Goal: Task Accomplishment & Management: Complete application form

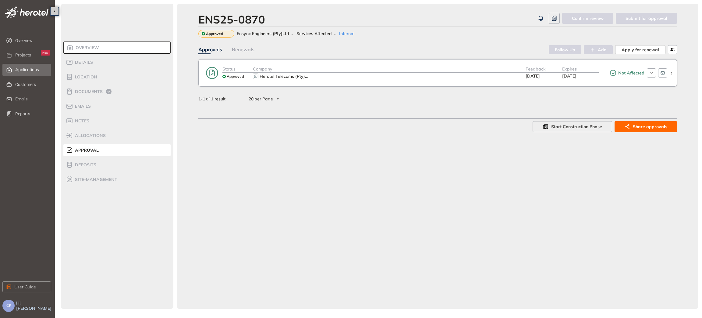
click at [29, 69] on span "Applications" at bounding box center [27, 69] width 24 height 5
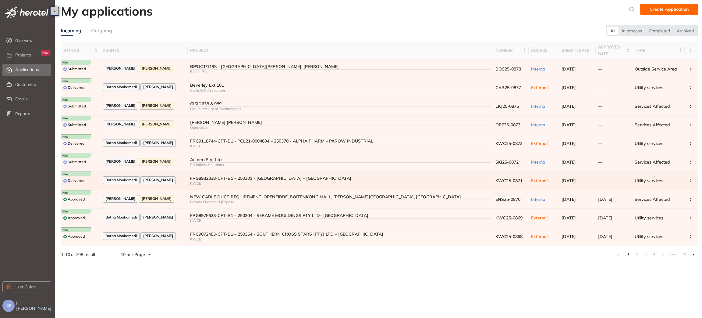
click at [264, 176] on div "FRG8932338-CPT-B1 – 250301 - [GEOGRAPHIC_DATA] – [GEOGRAPHIC_DATA]" at bounding box center [340, 178] width 301 height 5
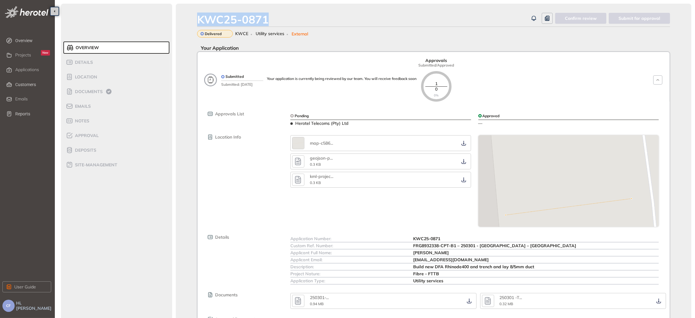
drag, startPoint x: 271, startPoint y: 20, endPoint x: 194, endPoint y: 14, distance: 77.0
click at [194, 14] on div "KWC25-0871 Confirm review Submit for approval Delivered KWCE Utility services E…" at bounding box center [434, 184] width 516 height 360
copy div "KWC25-0871"
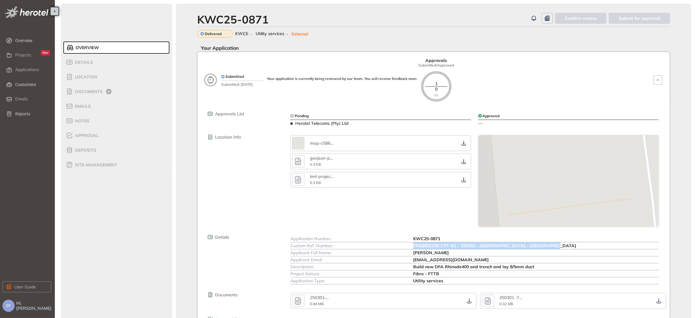
drag, startPoint x: 414, startPoint y: 207, endPoint x: 563, endPoint y: 206, distance: 149.0
click at [563, 242] on div "FRG8932338-CPT-B1 – 250301 - [GEOGRAPHIC_DATA] – [GEOGRAPHIC_DATA]" at bounding box center [536, 245] width 246 height 7
drag, startPoint x: 552, startPoint y: 203, endPoint x: 412, endPoint y: 207, distance: 140.5
click at [412, 242] on div "Custom Ref. Number:" at bounding box center [351, 245] width 123 height 7
drag, startPoint x: 412, startPoint y: 207, endPoint x: 562, endPoint y: 207, distance: 149.9
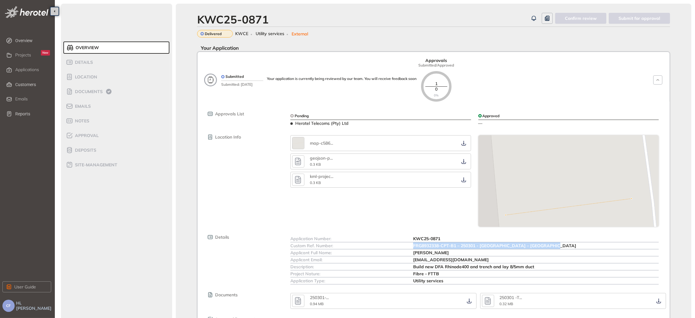
click at [562, 242] on div "Custom Ref. Number: FRG8932338-CPT-B1 – 250301 - [GEOGRAPHIC_DATA] – [GEOGRAPHI…" at bounding box center [474, 245] width 368 height 7
copy div "FRG8932338-CPT-B1 – 250301 - [GEOGRAPHIC_DATA] – [GEOGRAPHIC_DATA]"
click at [614, 155] on div at bounding box center [569, 180] width 188 height 91
click at [92, 90] on span "Documents" at bounding box center [88, 91] width 30 height 5
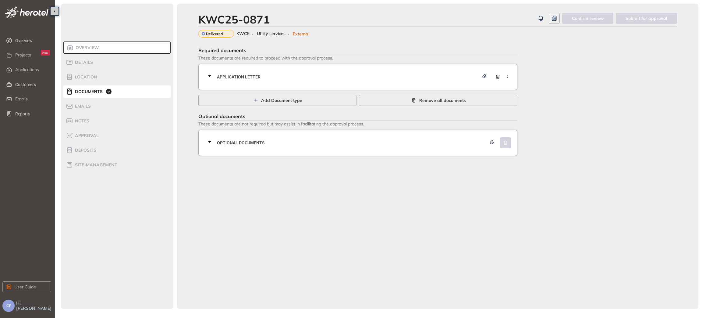
drag, startPoint x: 247, startPoint y: 78, endPoint x: 316, endPoint y: 84, distance: 69.2
click at [247, 77] on span "Application letter" at bounding box center [348, 76] width 262 height 7
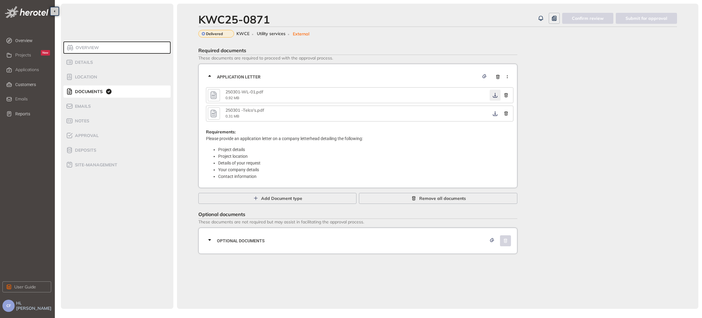
click at [496, 95] on icon "button" at bounding box center [495, 95] width 6 height 5
click at [493, 114] on icon "button" at bounding box center [495, 113] width 6 height 5
click at [361, 249] on div "Optional documents" at bounding box center [360, 240] width 308 height 18
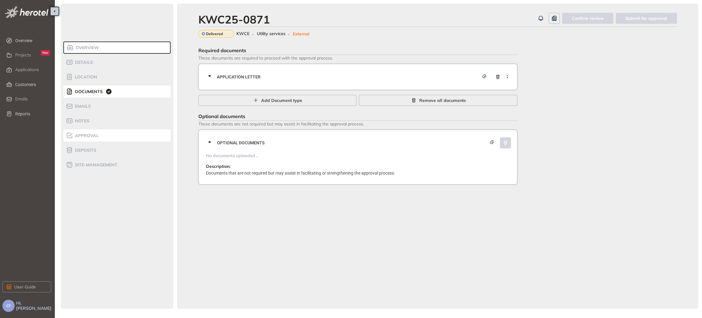
click at [88, 133] on span "Approval" at bounding box center [86, 135] width 26 height 5
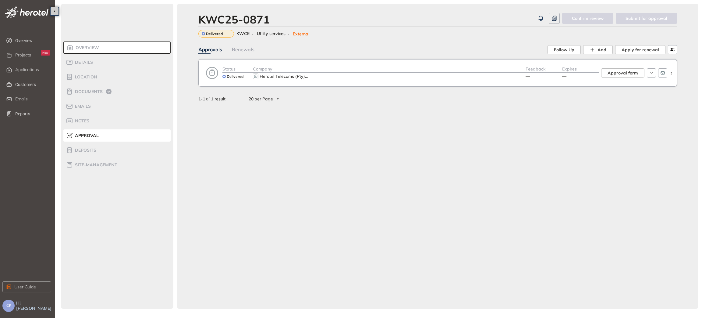
click at [480, 74] on div "Herotel Telecoms (Pty) ..." at bounding box center [389, 76] width 273 height 7
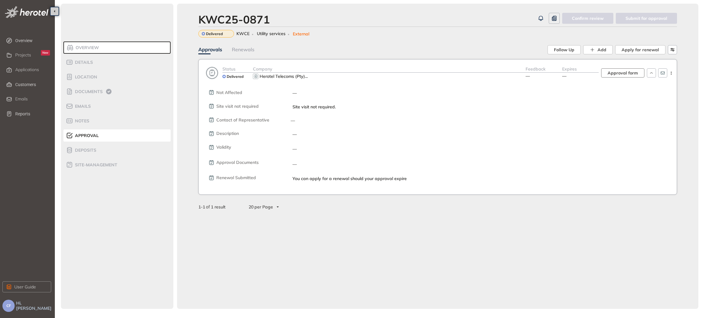
click at [621, 71] on span "Approval form" at bounding box center [623, 72] width 30 height 7
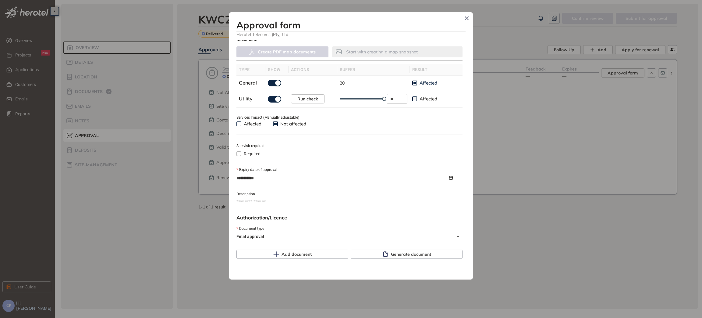
scroll to position [214, 0]
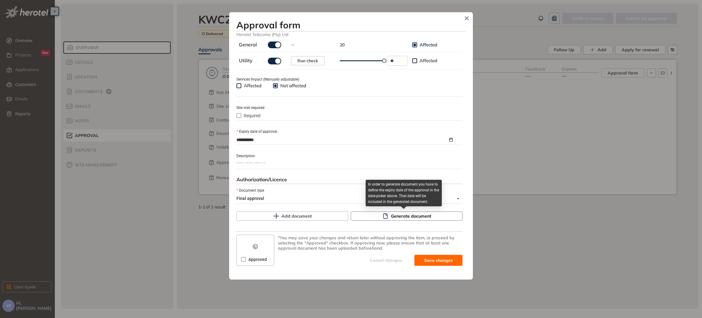
click at [405, 216] on span "Generate document" at bounding box center [411, 215] width 40 height 7
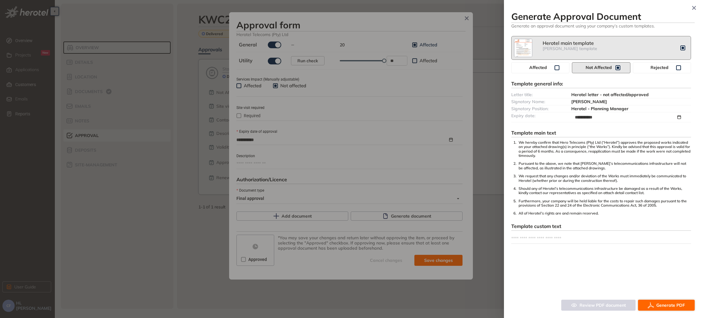
click at [672, 305] on span "Generate PDF" at bounding box center [670, 304] width 29 height 7
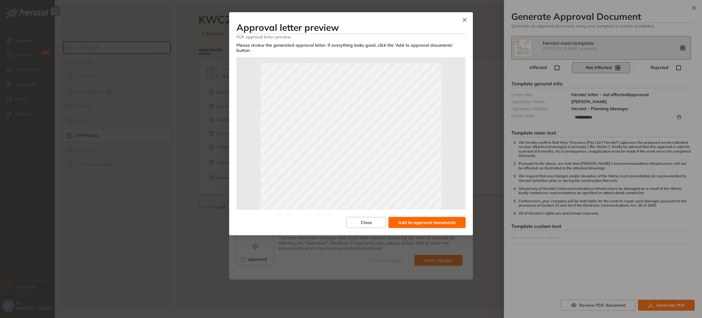
click at [436, 219] on span "Add to approval documents" at bounding box center [427, 222] width 58 height 7
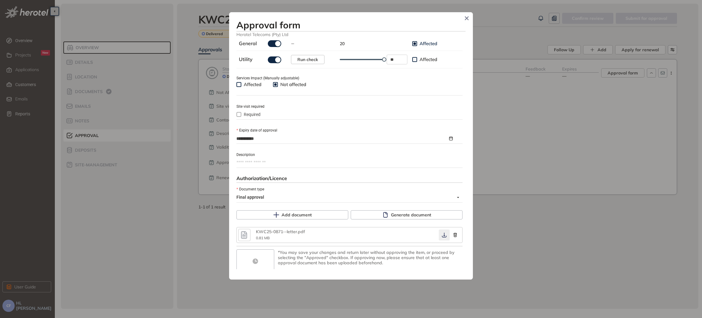
click at [439, 238] on button "button" at bounding box center [444, 234] width 11 height 11
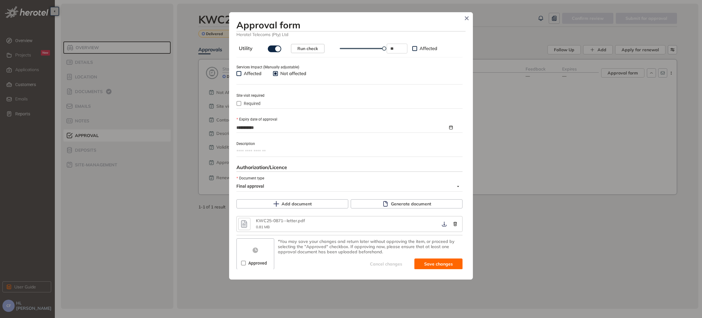
scroll to position [229, 0]
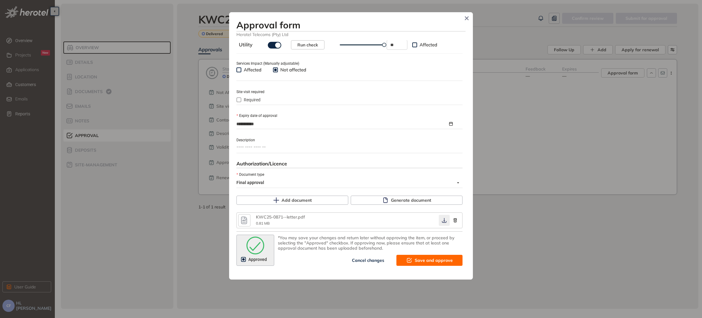
click at [441, 219] on icon "button" at bounding box center [444, 220] width 6 height 5
click at [423, 266] on div "**********" at bounding box center [350, 154] width 229 height 229
click at [423, 264] on button "Save and approve" at bounding box center [429, 259] width 66 height 11
type textarea "**********"
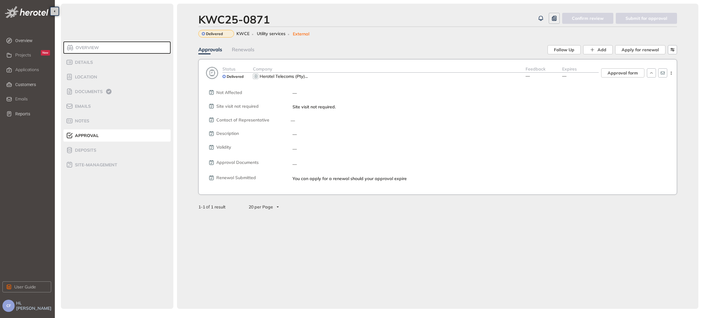
scroll to position [240, 0]
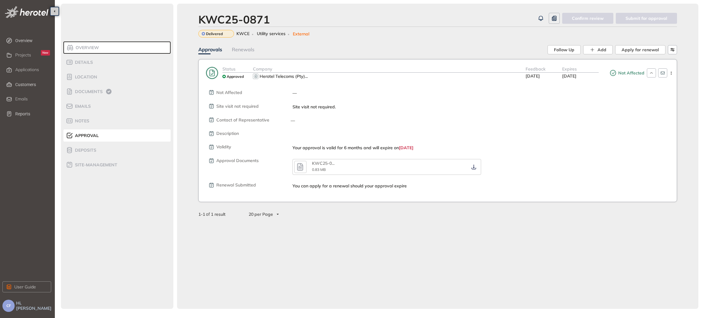
click at [631, 74] on span "Not Affected" at bounding box center [631, 72] width 28 height 5
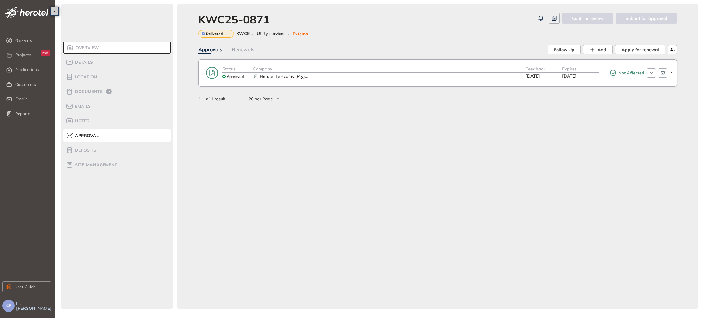
click at [638, 73] on span "Not Affected" at bounding box center [631, 72] width 28 height 5
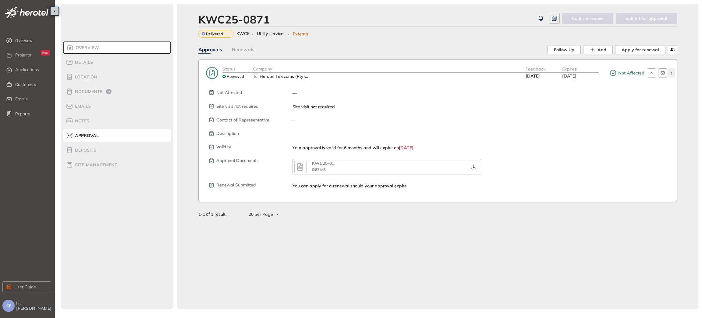
click at [672, 73] on icon "button" at bounding box center [671, 73] width 6 height 3
click at [661, 85] on span "Edit approval" at bounding box center [649, 85] width 28 height 5
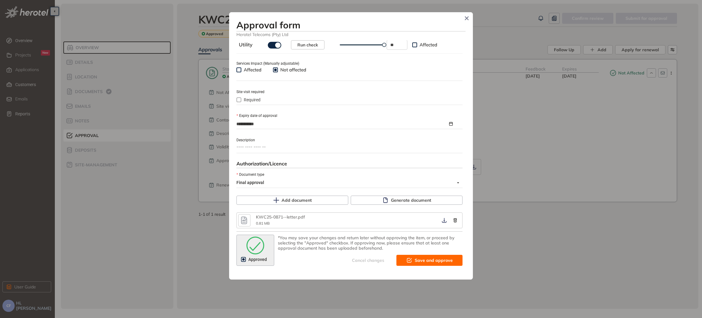
scroll to position [229, 0]
click at [467, 19] on icon "Close" at bounding box center [467, 18] width 4 height 4
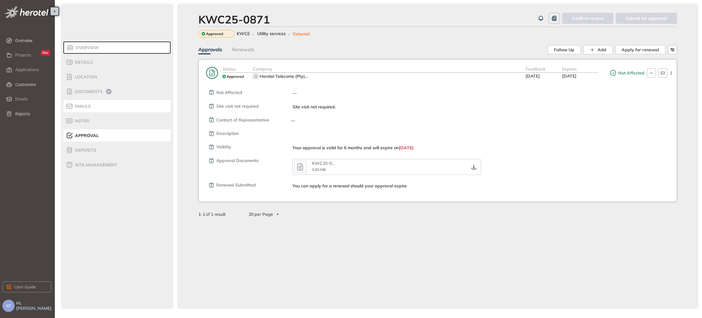
click at [83, 108] on span "Emails" at bounding box center [82, 106] width 18 height 5
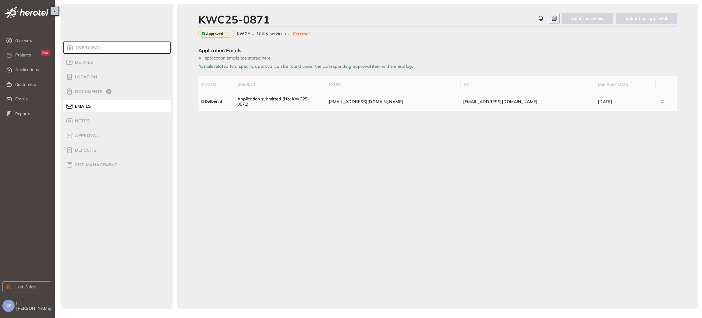
click at [318, 99] on td "Application submitted (No: KWC25-0871)" at bounding box center [280, 101] width 91 height 19
click at [271, 98] on div "Application submitted (No: KWC25-0871)" at bounding box center [276, 101] width 79 height 10
click at [658, 104] on button "button" at bounding box center [662, 101] width 8 height 11
click at [637, 115] on span "View Email" at bounding box center [630, 115] width 23 height 5
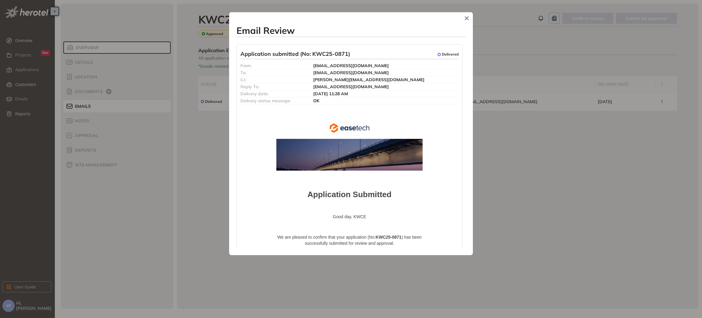
click at [510, 130] on div "Email Review Application submitted (No: KWC25-0871) Delivered From: [EMAIL_ADDR…" at bounding box center [351, 159] width 702 height 318
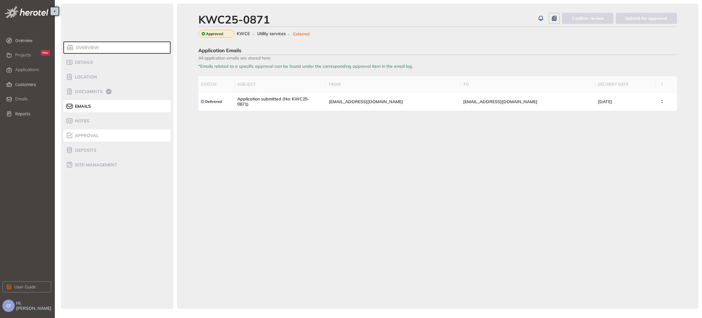
click at [92, 133] on span "Approval" at bounding box center [86, 135] width 26 height 5
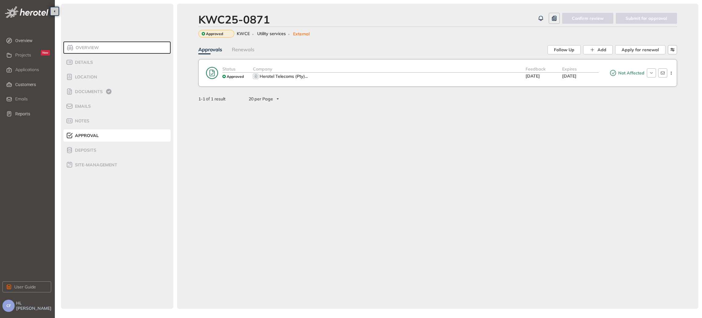
click at [632, 74] on span "Not Affected" at bounding box center [631, 72] width 28 height 5
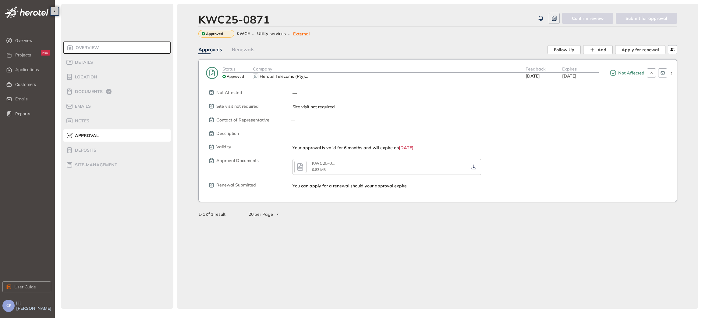
click at [299, 164] on icon "button" at bounding box center [300, 166] width 9 height 11
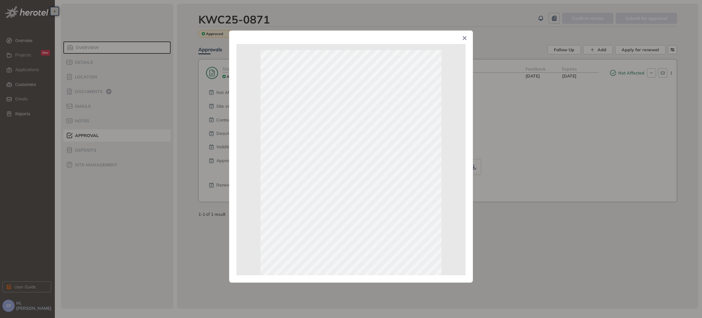
click at [506, 163] on div "Page 1 of 2" at bounding box center [351, 159] width 702 height 318
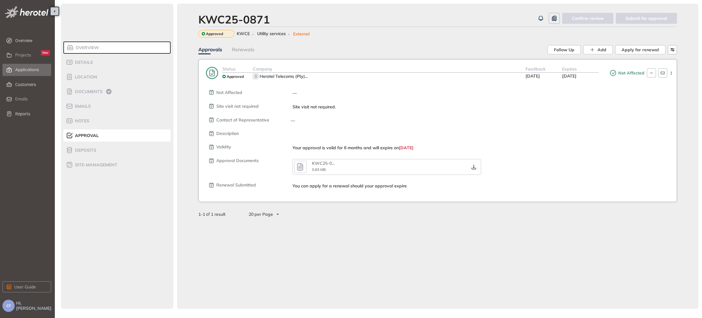
click at [23, 69] on span "Applications" at bounding box center [27, 69] width 24 height 5
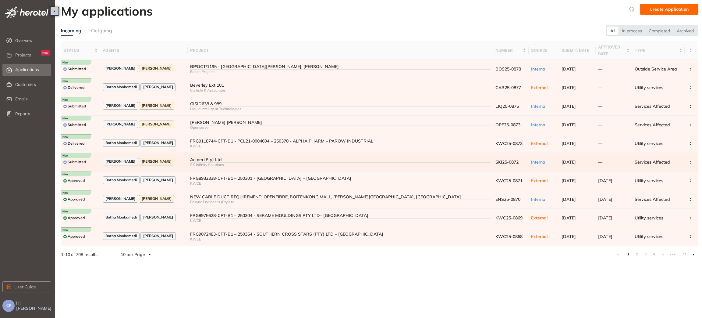
click at [197, 161] on div "Actom (Pty) Ltd" at bounding box center [340, 159] width 301 height 5
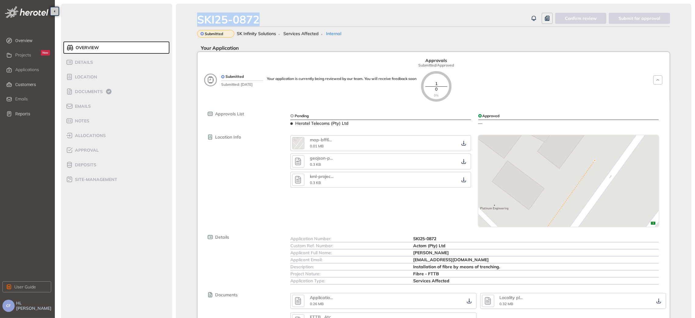
drag, startPoint x: 264, startPoint y: 20, endPoint x: 191, endPoint y: 20, distance: 72.5
click at [191, 20] on div "SKI25-0872 Confirm review Submit for approval Submitted SK Infinity Solutions S…" at bounding box center [434, 193] width 516 height 379
copy div "SKI25-0872"
drag, startPoint x: 412, startPoint y: 245, endPoint x: 452, endPoint y: 245, distance: 40.5
click at [452, 245] on div "Custom Ref. Number: Actom (Pty) Ltd" at bounding box center [474, 245] width 368 height 7
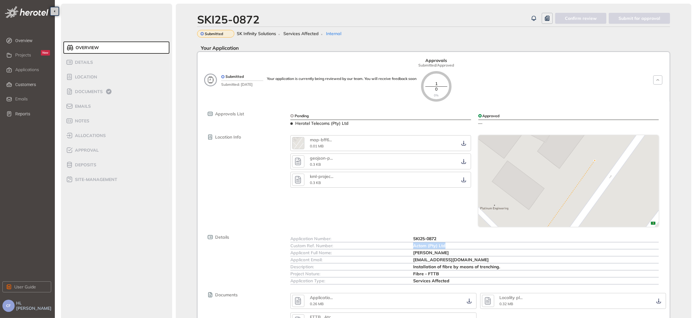
copy div "Actom (Pty) Ltd"
click at [86, 94] on span "Documents" at bounding box center [88, 91] width 30 height 5
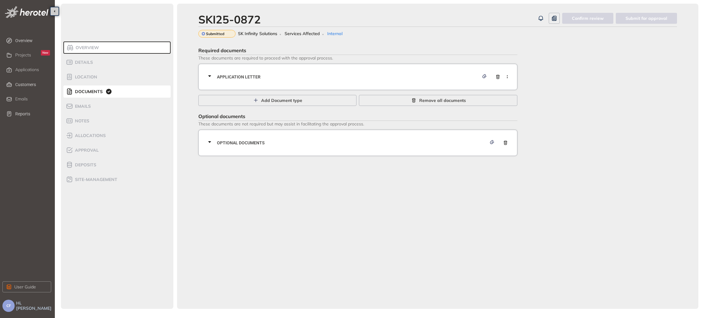
click at [311, 80] on div "Application letter" at bounding box center [360, 77] width 308 height 18
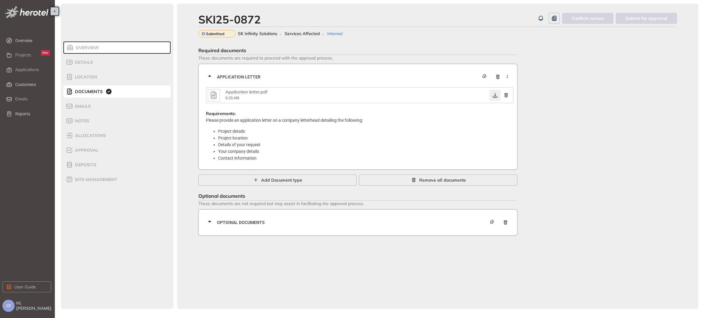
click at [493, 96] on icon "button" at bounding box center [495, 95] width 6 height 5
click at [379, 224] on span "Optional documents" at bounding box center [352, 222] width 270 height 7
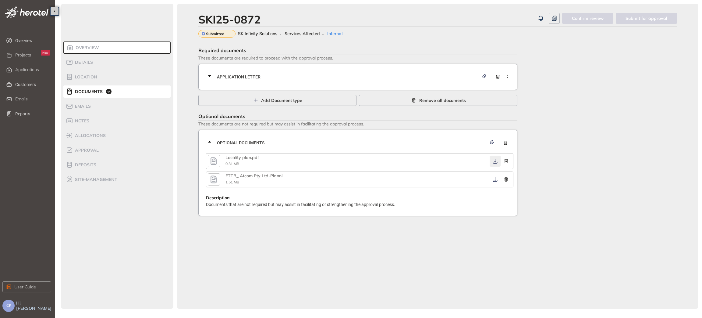
click at [493, 162] on icon "button" at bounding box center [495, 160] width 6 height 5
click at [495, 181] on icon "button" at bounding box center [495, 179] width 6 height 5
click at [95, 151] on span "Approval" at bounding box center [86, 149] width 26 height 5
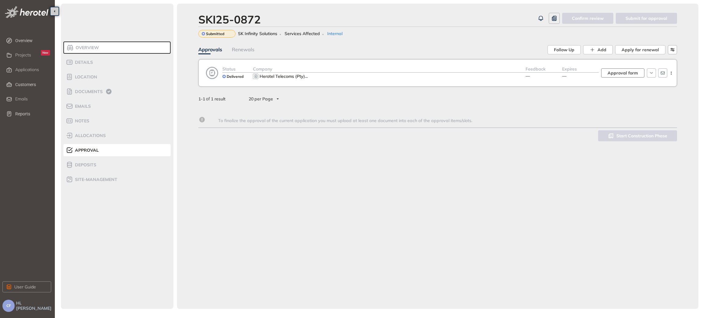
click at [630, 73] on span "Approval form" at bounding box center [623, 72] width 30 height 7
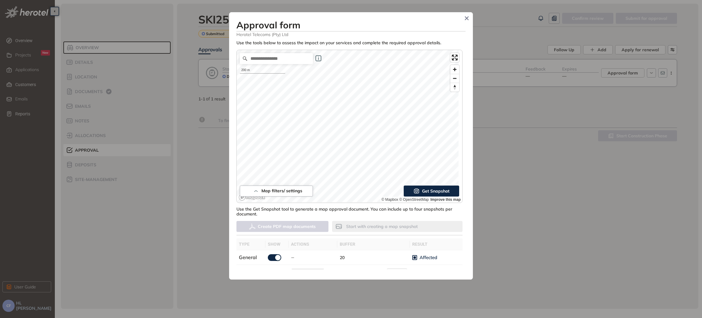
click at [422, 191] on span "Get Snapshot" at bounding box center [435, 190] width 27 height 7
click at [297, 225] on span "Create PDF map documents" at bounding box center [287, 226] width 58 height 7
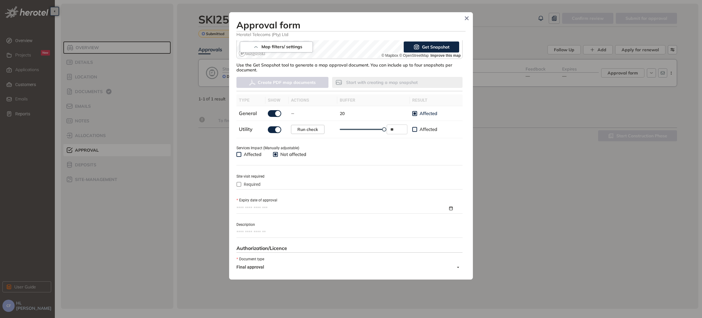
scroll to position [183, 0]
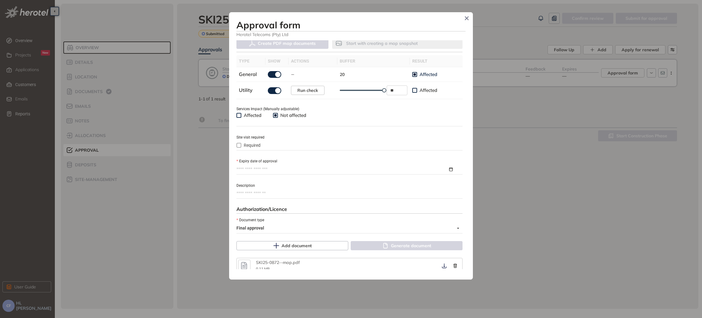
click at [286, 164] on div "Expiry date of approval" at bounding box center [349, 161] width 226 height 7
click at [286, 172] on input "Expiry date of approval" at bounding box center [341, 169] width 211 height 7
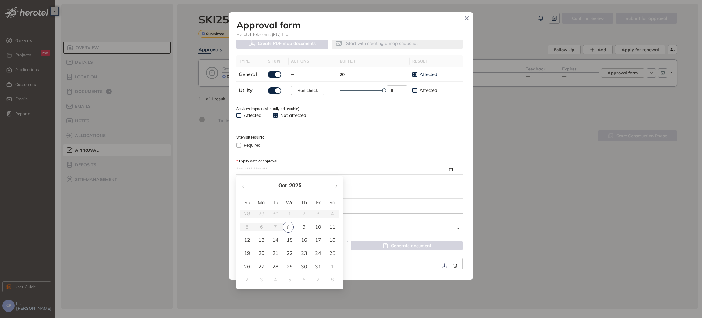
click at [338, 185] on button "button" at bounding box center [336, 185] width 7 height 12
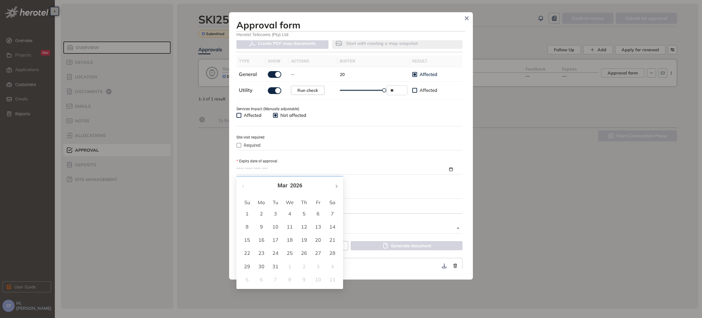
click at [338, 185] on button "button" at bounding box center [336, 185] width 7 height 12
type input "**********"
click at [290, 224] on div "8" at bounding box center [289, 226] width 7 height 7
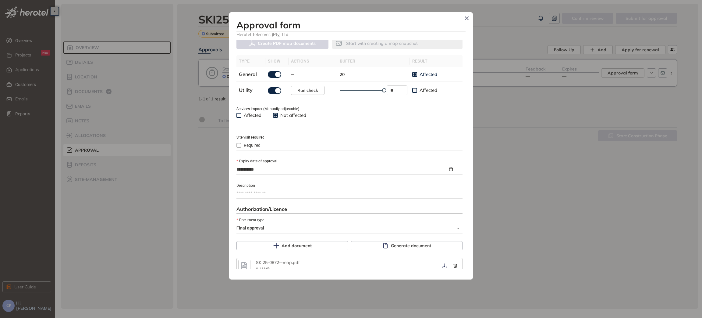
scroll to position [229, 0]
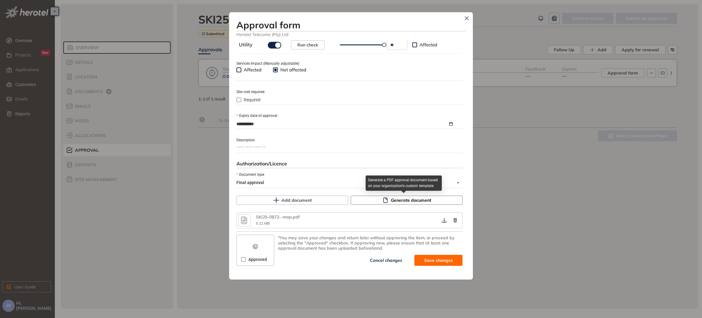
click at [387, 199] on button "Generate document" at bounding box center [407, 199] width 112 height 9
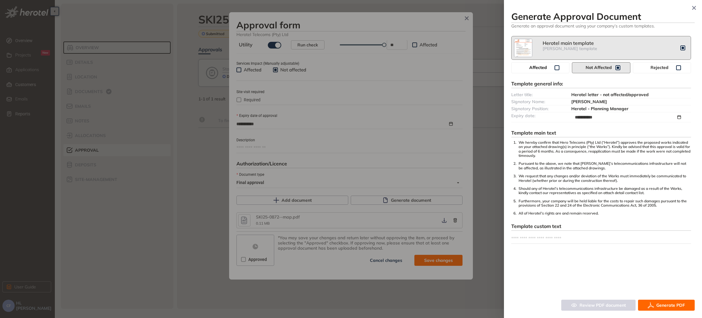
click at [543, 69] on span "Affected" at bounding box center [537, 67] width 33 height 5
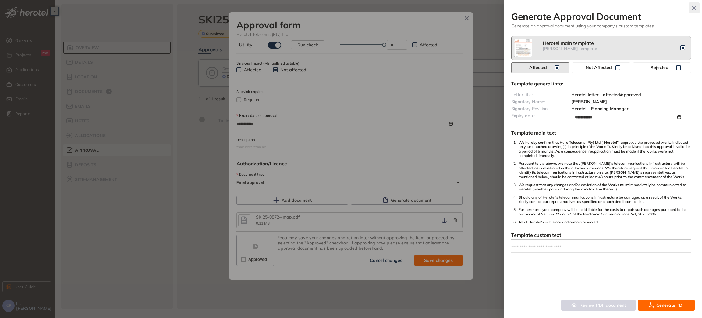
click at [692, 7] on icon "button" at bounding box center [694, 8] width 6 height 4
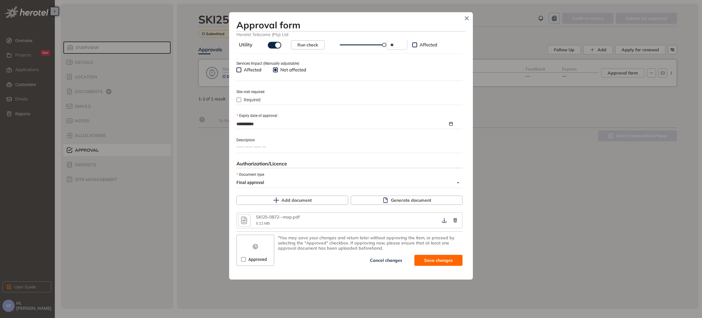
click at [239, 65] on label "Services Impact (Manually adjustable)" at bounding box center [267, 64] width 63 height 6
click at [241, 69] on span at bounding box center [238, 69] width 5 height 5
click at [244, 102] on span "Required" at bounding box center [252, 99] width 22 height 7
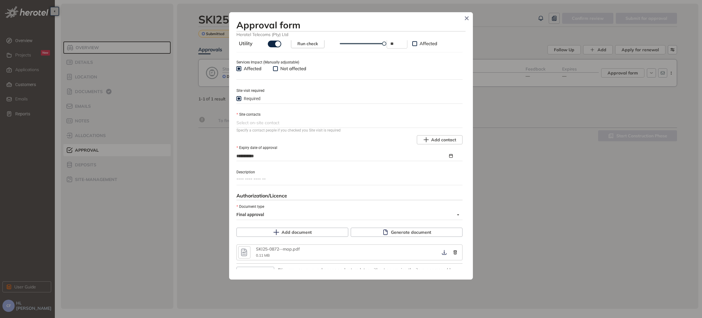
click at [251, 126] on div at bounding box center [348, 122] width 225 height 7
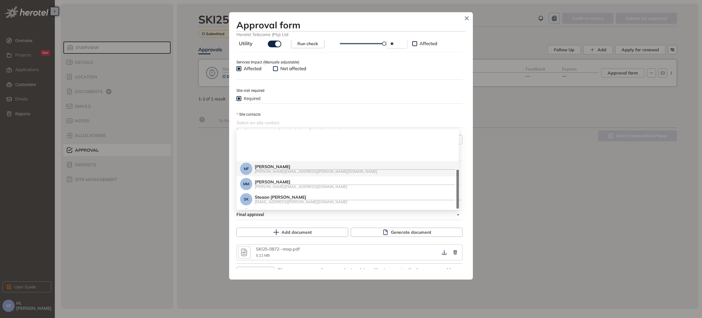
scroll to position [90, 0]
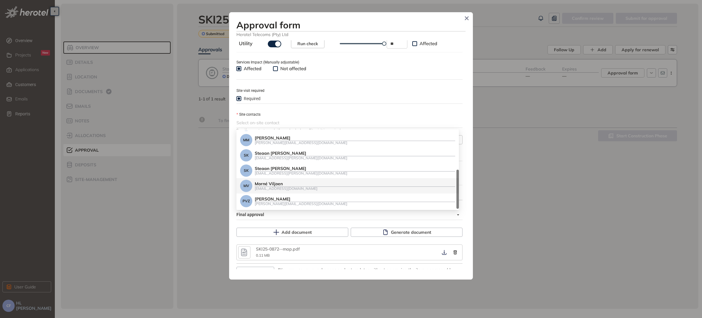
click at [295, 186] on div "[EMAIL_ADDRESS][DOMAIN_NAME]" at bounding box center [355, 188] width 201 height 4
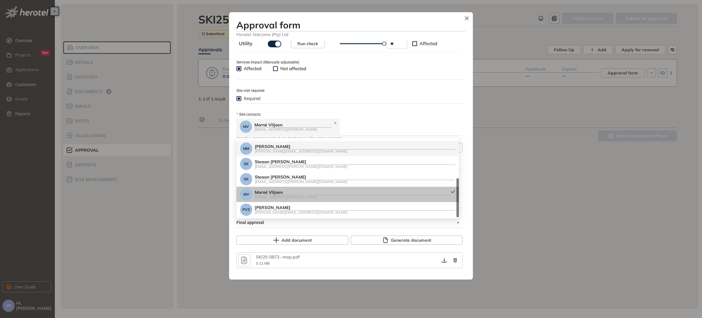
click at [337, 100] on div "Required" at bounding box center [349, 98] width 226 height 7
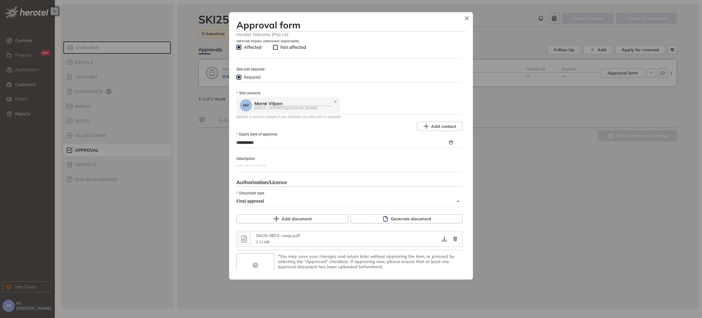
scroll to position [271, 0]
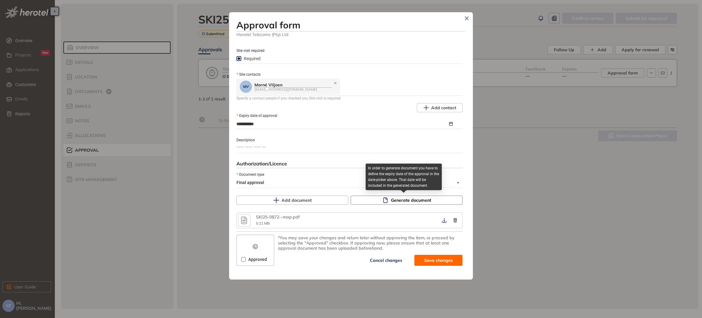
click at [396, 197] on span "Generate document" at bounding box center [411, 200] width 40 height 7
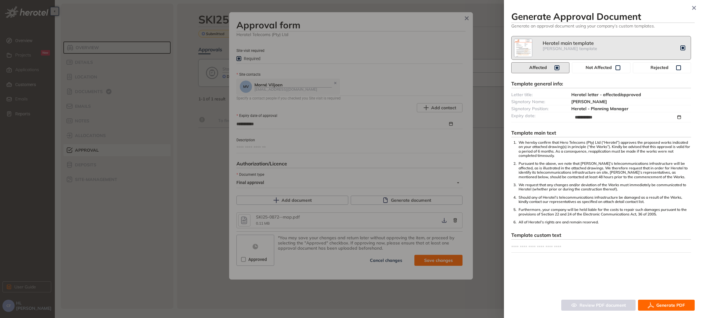
click at [529, 244] on textarea at bounding box center [601, 247] width 180 height 10
type textarea "*"
type textarea "**"
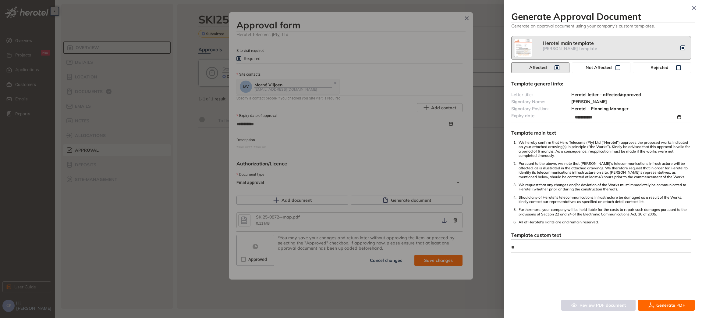
type textarea "***"
type textarea "****"
type textarea "*****"
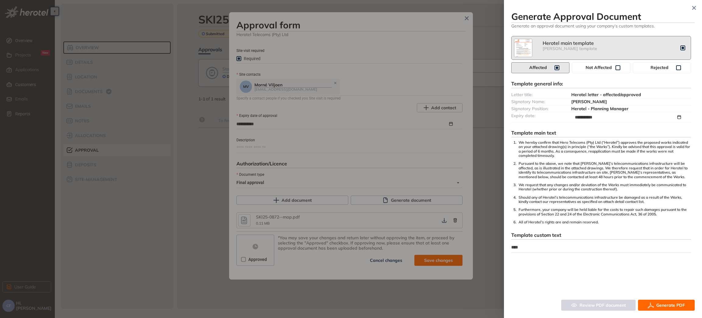
type textarea "*****"
type textarea "******"
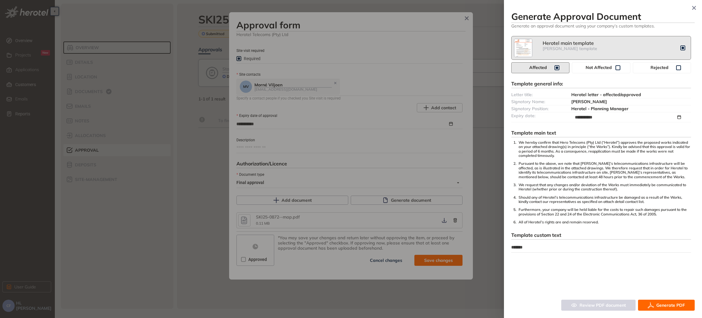
type textarea "********"
type textarea "*********"
type textarea "**********"
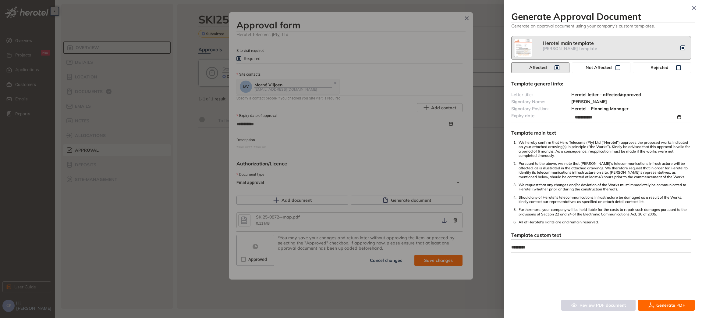
type textarea "**********"
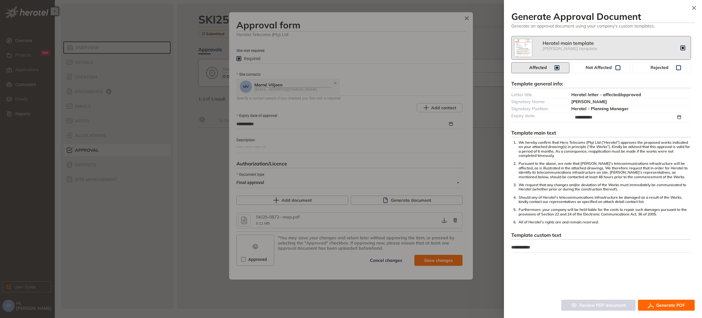
type textarea "**********"
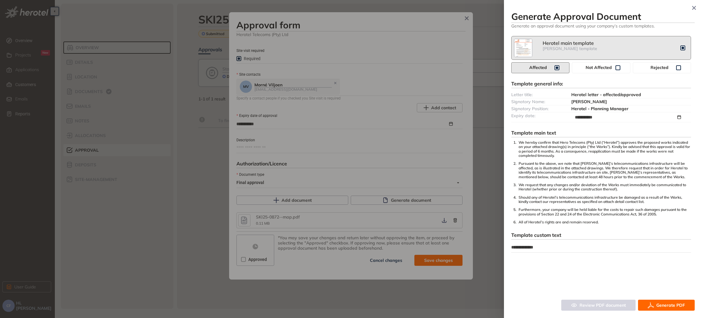
type textarea "**********"
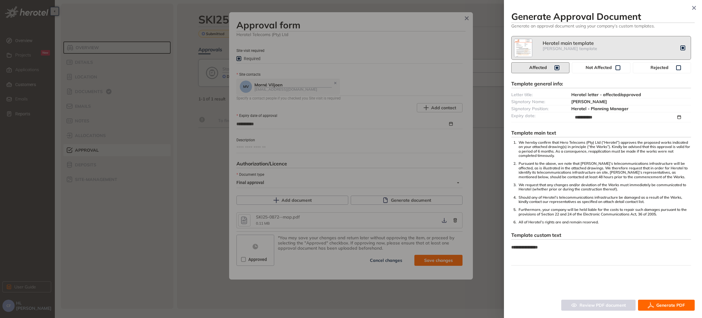
click at [532, 259] on textarea "**********" at bounding box center [601, 253] width 180 height 23
paste textarea "**********"
type textarea "**********"
click at [560, 261] on textarea "**********" at bounding box center [601, 256] width 180 height 29
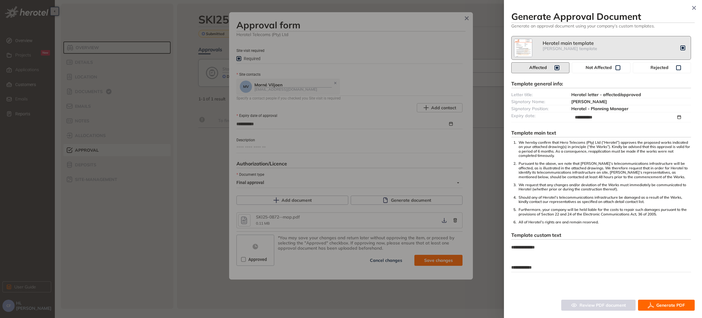
type textarea "**********"
click at [561, 260] on textarea "**********" at bounding box center [601, 253] width 180 height 23
type textarea "**********"
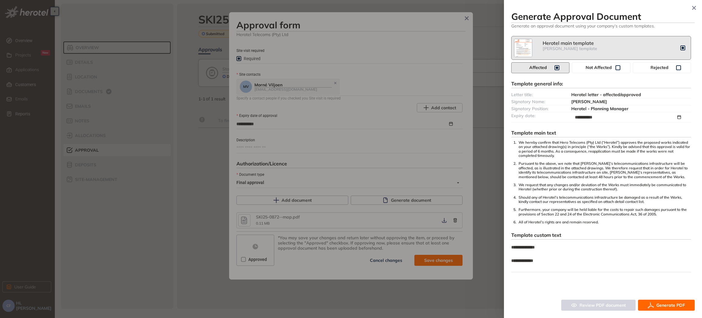
click at [517, 270] on textarea "**********" at bounding box center [601, 256] width 180 height 29
paste textarea "**********"
type textarea "**********"
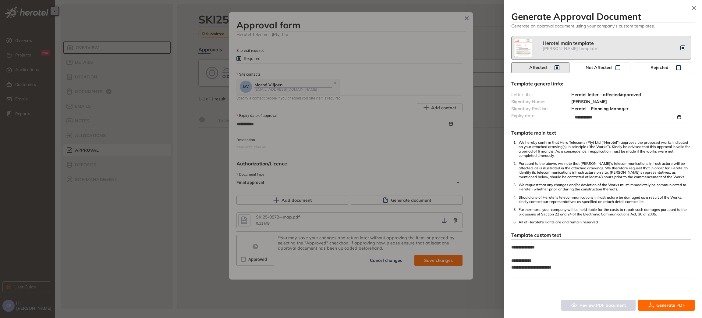
type textarea "**********"
click at [537, 275] on textarea "**********" at bounding box center [601, 260] width 180 height 36
paste textarea "**********"
type textarea "**********"
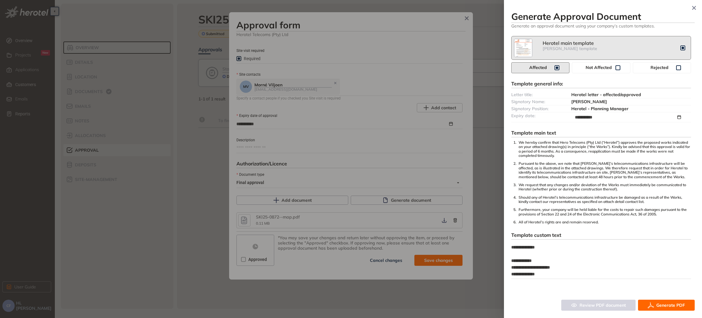
drag, startPoint x: 520, startPoint y: 275, endPoint x: 493, endPoint y: 274, distance: 26.6
click at [493, 274] on div "**********" at bounding box center [351, 159] width 702 height 318
type textarea "**********"
click at [671, 305] on span "Generate PDF" at bounding box center [670, 304] width 29 height 7
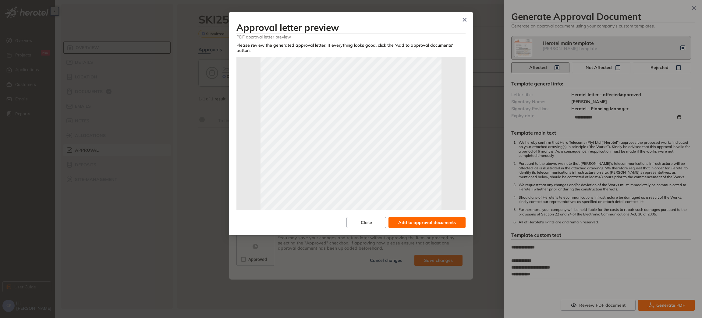
scroll to position [91, 0]
click at [414, 219] on span "Add to approval documents" at bounding box center [427, 222] width 58 height 7
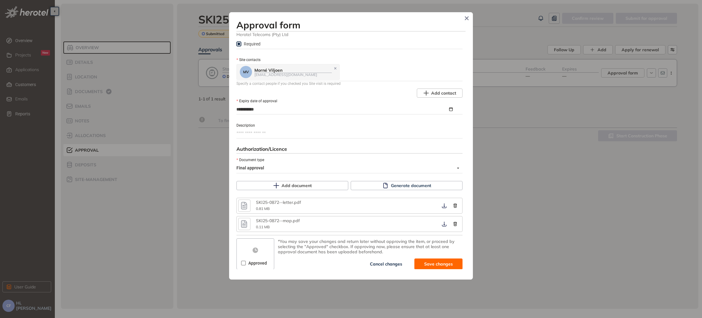
scroll to position [289, 0]
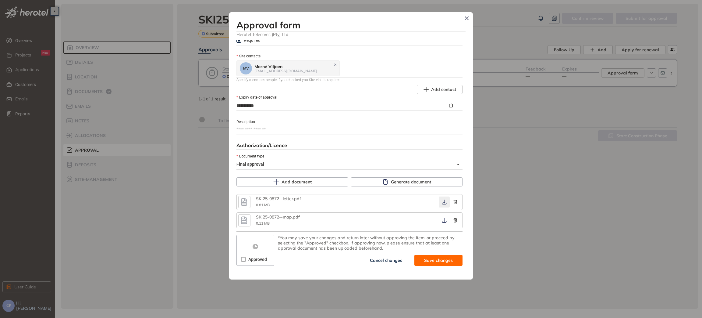
click at [439, 199] on button "button" at bounding box center [444, 201] width 11 height 11
click at [442, 221] on icon "button" at bounding box center [444, 220] width 5 height 5
click at [441, 201] on icon "button" at bounding box center [444, 201] width 6 height 5
click at [245, 260] on span at bounding box center [243, 259] width 5 height 5
click at [433, 261] on span "Save and approve" at bounding box center [434, 260] width 38 height 7
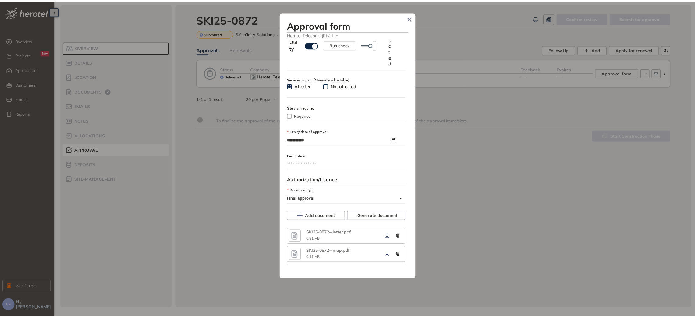
scroll to position [339, 0]
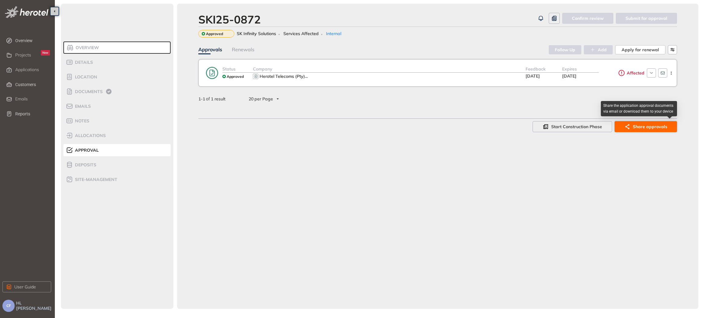
click at [637, 125] on span "Share approvals" at bounding box center [650, 126] width 34 height 7
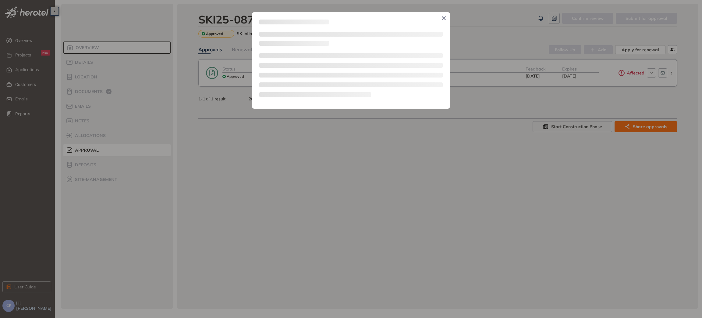
type textarea "**********"
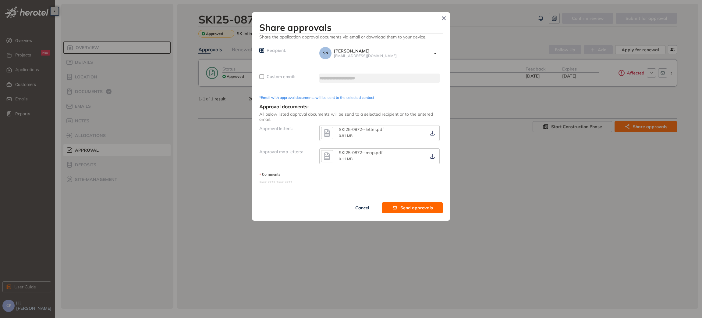
click at [281, 80] on div "Custom email:" at bounding box center [289, 81] width 60 height 17
click at [281, 76] on span "Custom email:" at bounding box center [281, 76] width 28 height 5
click at [353, 77] on input "text" at bounding box center [379, 77] width 120 height 9
type input "**********"
click at [286, 182] on textarea "Comments" at bounding box center [349, 183] width 180 height 10
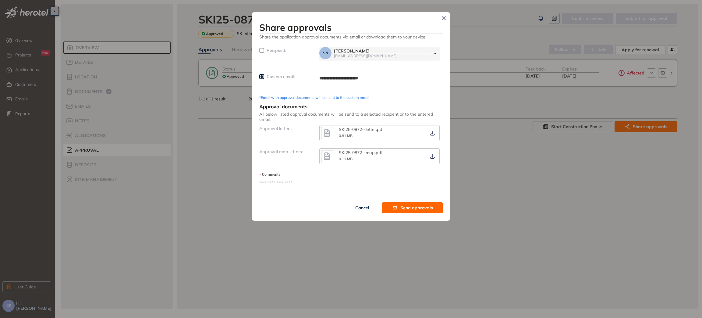
click at [281, 186] on textarea "Comments" at bounding box center [349, 183] width 180 height 10
click at [281, 182] on textarea "Comments" at bounding box center [349, 183] width 180 height 10
paste textarea "**********"
type textarea "**********"
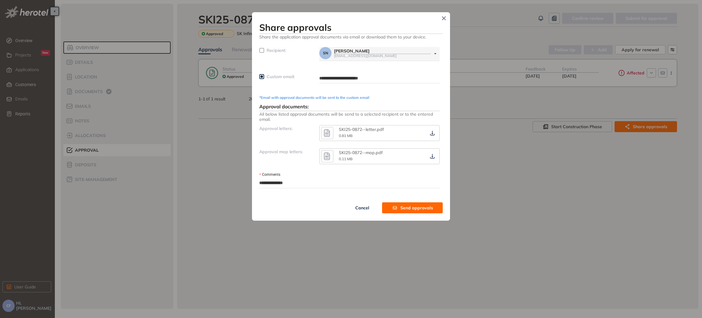
drag, startPoint x: 303, startPoint y: 185, endPoint x: 234, endPoint y: 183, distance: 69.2
click at [234, 183] on div "**********" at bounding box center [351, 159] width 702 height 318
type textarea "**********"
click at [297, 182] on textarea "Comments" at bounding box center [349, 183] width 180 height 10
paste textarea "**********"
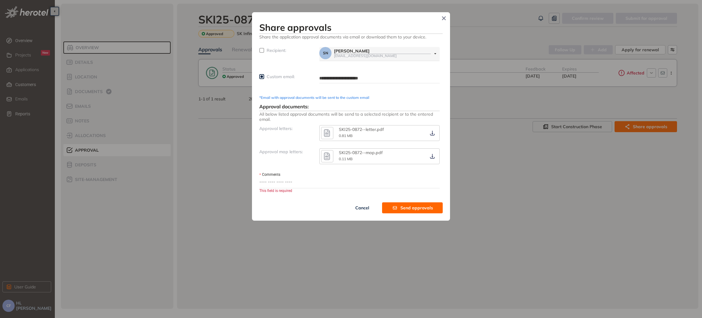
type textarea "**********"
click at [286, 182] on textarea "**********" at bounding box center [349, 183] width 180 height 10
type textarea "**********"
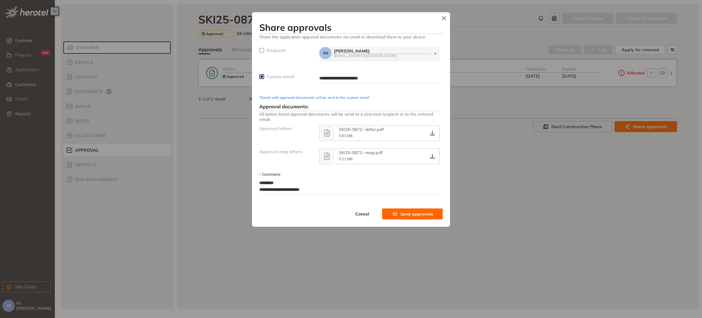
click at [286, 188] on textarea "**********" at bounding box center [349, 186] width 180 height 16
type textarea "**********"
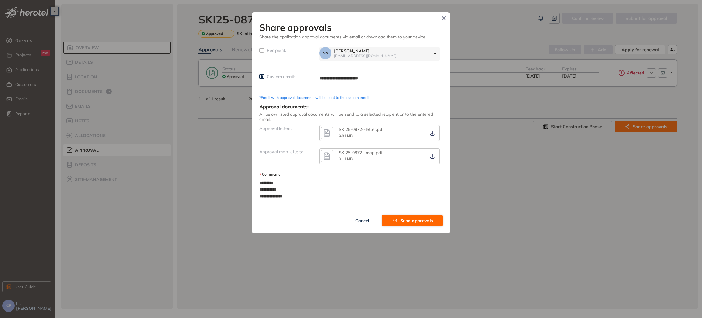
type textarea "**********"
click at [412, 219] on span "Send approvals" at bounding box center [416, 220] width 33 height 7
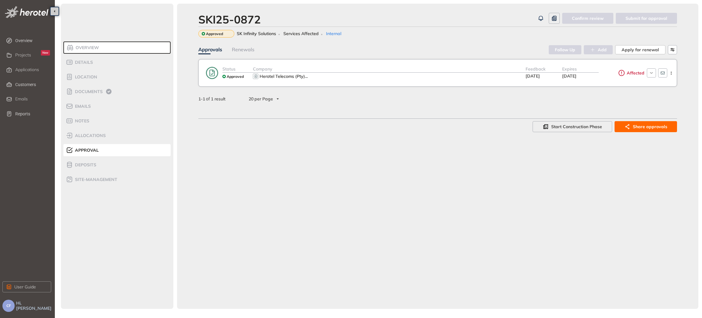
click at [179, 160] on div "SKI25-0872 Confirm review Submit for approval Approved SK Infinity Solutions Se…" at bounding box center [437, 156] width 521 height 305
click at [24, 66] on div "Applications" at bounding box center [32, 70] width 35 height 10
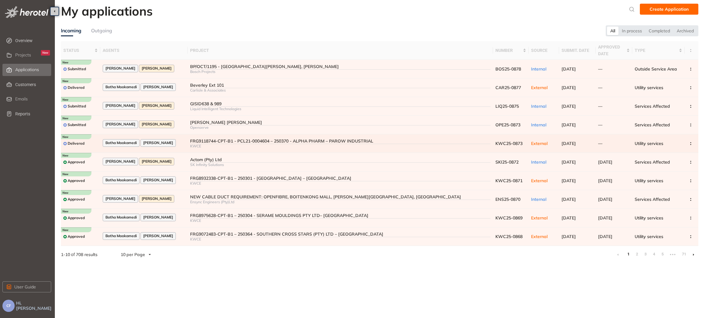
click at [229, 139] on div "FRG9118744-CPT-B1 - PCL21-0004604 – 250370 - ALPHA PHARM – PAROW INDUSTRIAL" at bounding box center [340, 140] width 301 height 5
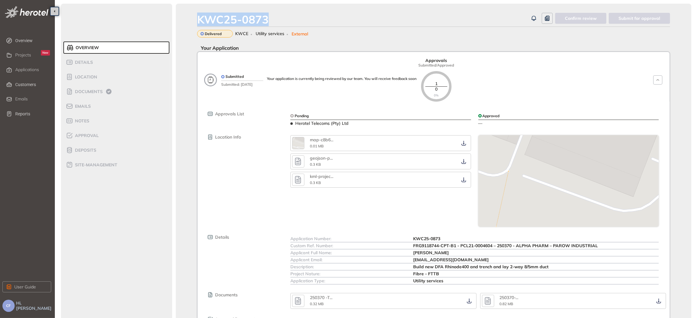
drag, startPoint x: 268, startPoint y: 18, endPoint x: 184, endPoint y: 18, distance: 83.8
click at [184, 18] on div "KWC25-0873 Confirm review Submit for approval Delivered KWCE Utility services E…" at bounding box center [434, 184] width 516 height 360
copy div "KWC25-0873"
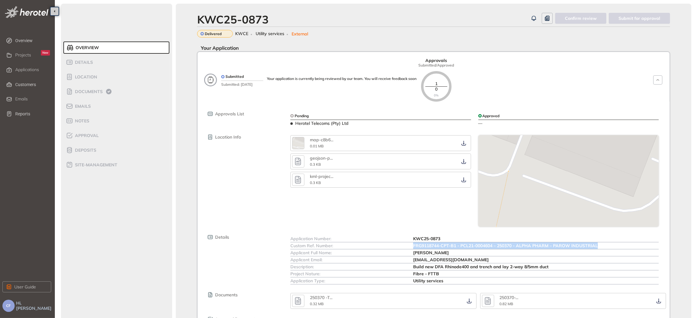
drag, startPoint x: 413, startPoint y: 245, endPoint x: 602, endPoint y: 244, distance: 189.5
click at [602, 244] on div "Custom Ref. Number: FRG9118744-CPT-B1 - PCL21-0004604 – 250370 - ALPHA PHARM – …" at bounding box center [474, 245] width 368 height 7
copy div "FRG9118744-CPT-B1 - PCL21-0004604 – 250370 - ALPHA PHARM – PAROW INDUSTRIAL"
click at [189, 96] on div "KWC25-0873 Confirm review Submit for approval Delivered KWCE Utility services E…" at bounding box center [434, 184] width 516 height 360
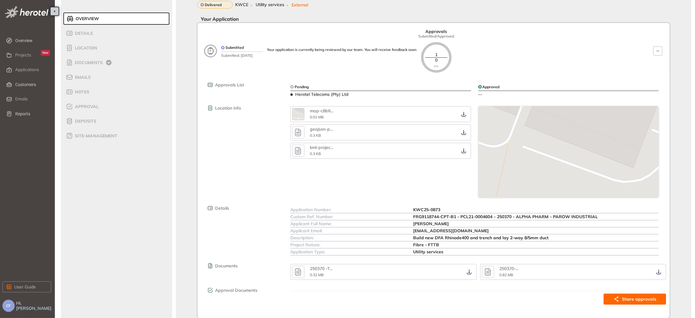
scroll to position [50, 0]
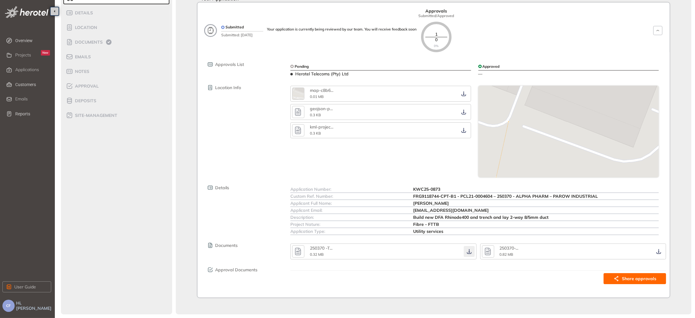
click at [467, 250] on icon "button" at bounding box center [469, 251] width 6 height 5
click at [657, 250] on icon "button" at bounding box center [659, 251] width 6 height 5
click at [88, 82] on div "Approval" at bounding box center [92, 85] width 52 height 7
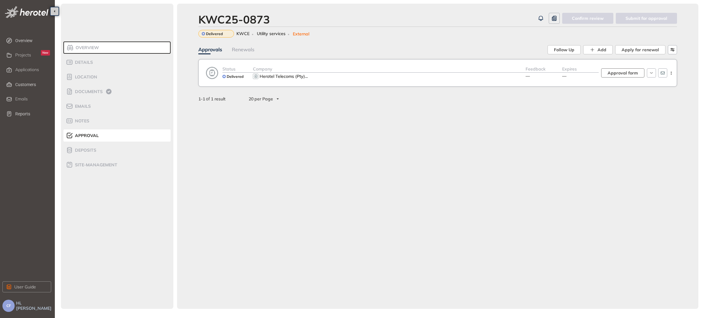
click at [630, 76] on button "Approval form" at bounding box center [622, 72] width 43 height 9
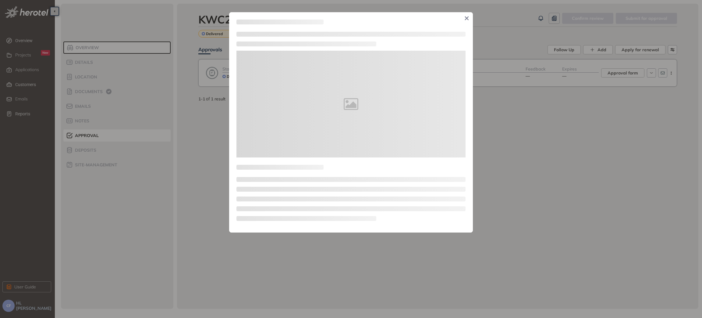
type textarea "**********"
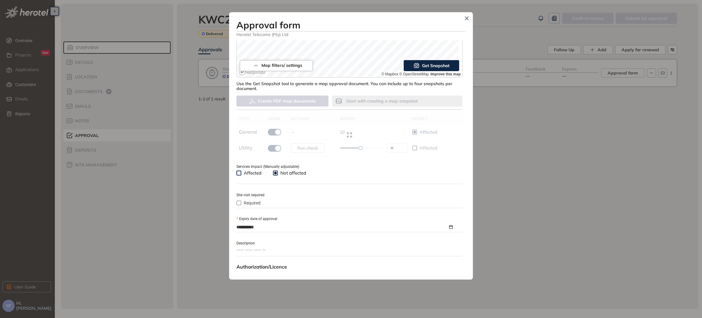
type input "**"
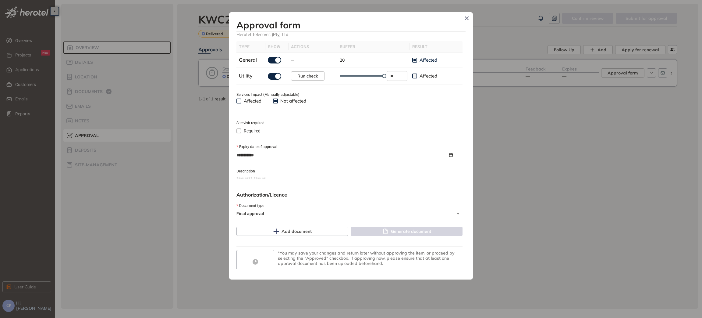
scroll to position [214, 0]
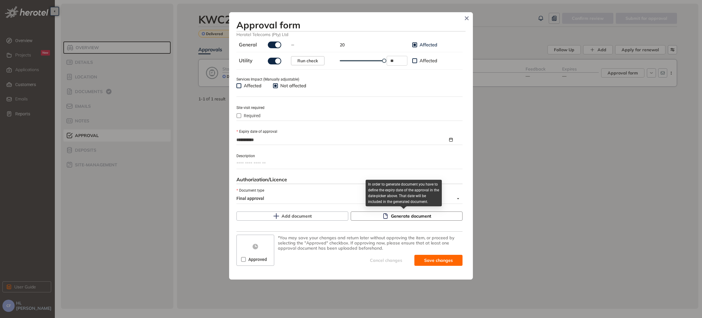
click at [391, 216] on span "Generate document" at bounding box center [411, 215] width 40 height 7
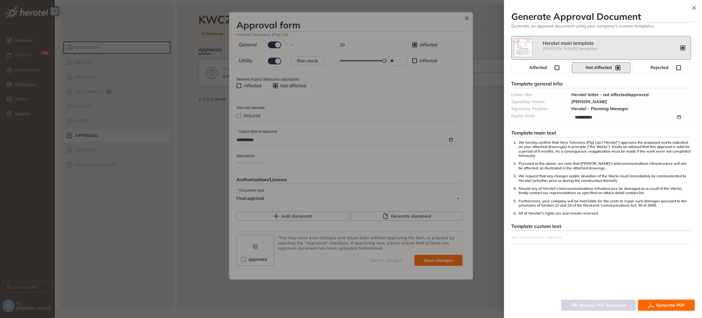
click at [668, 302] on span "Generate PDF" at bounding box center [670, 304] width 29 height 7
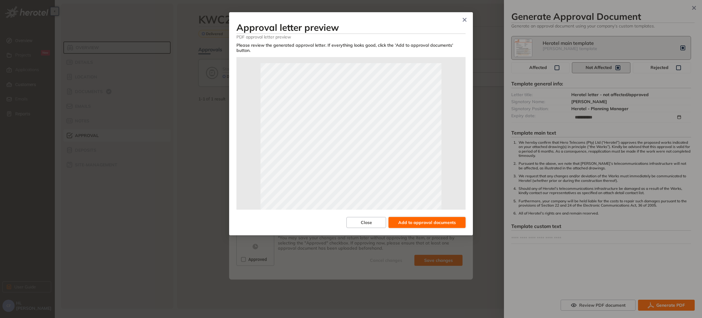
click at [427, 219] on span "Add to approval documents" at bounding box center [427, 222] width 58 height 7
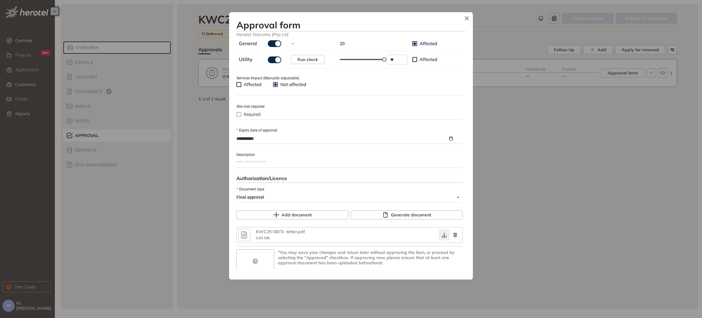
click at [441, 235] on icon "button" at bounding box center [444, 234] width 6 height 5
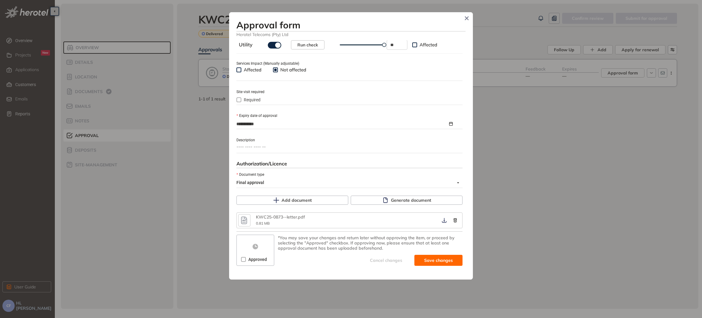
scroll to position [229, 0]
click at [432, 261] on span "Save and approve" at bounding box center [434, 260] width 38 height 7
click at [211, 148] on div "**********" at bounding box center [351, 159] width 702 height 318
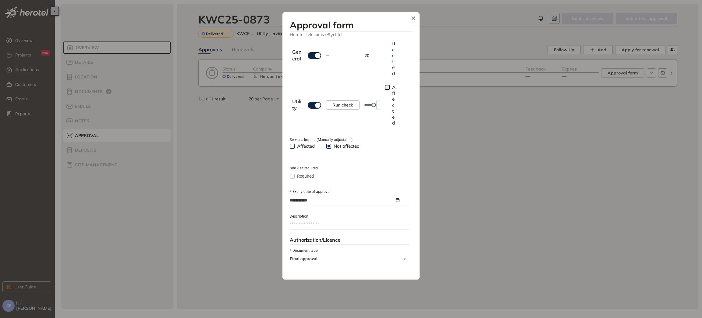
type textarea "**********"
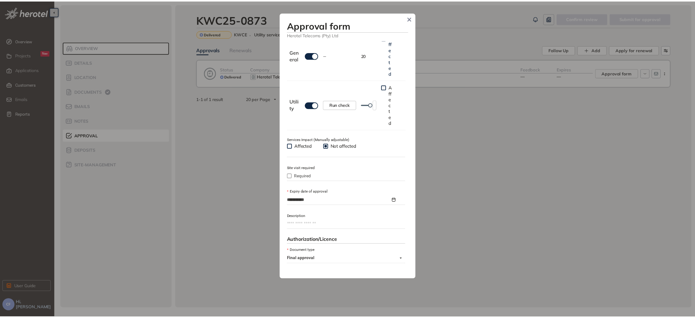
scroll to position [240, 0]
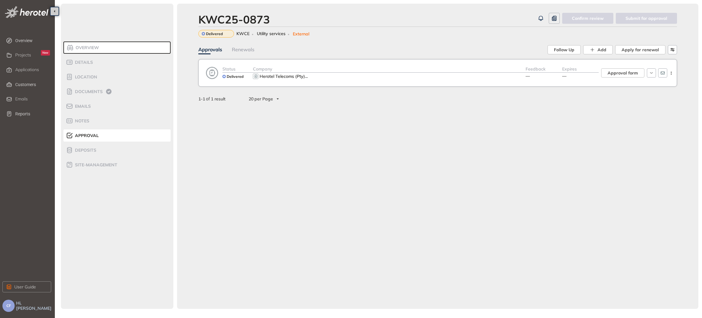
click at [515, 73] on div "Herotel Telecoms (Pty) ..." at bounding box center [389, 76] width 273 height 7
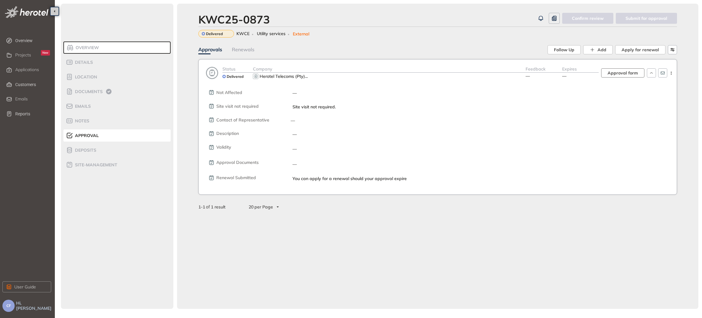
click at [616, 74] on span "Approval form" at bounding box center [623, 72] width 30 height 7
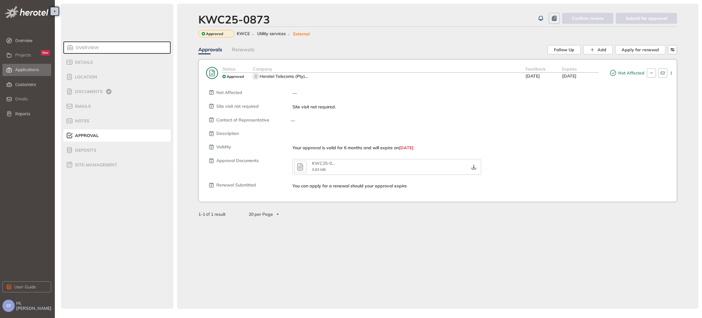
click at [22, 68] on span "Applications" at bounding box center [27, 69] width 24 height 5
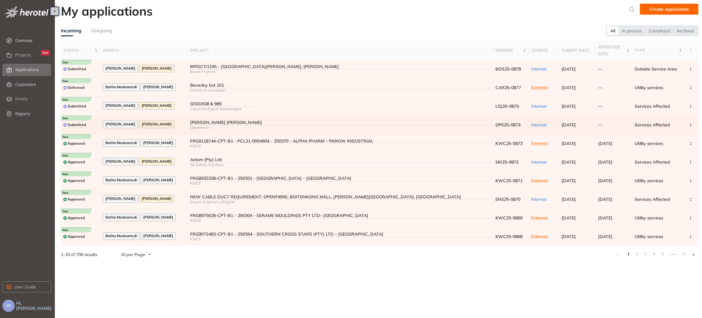
click at [248, 123] on div "[PERSON_NAME] [PERSON_NAME]" at bounding box center [340, 122] width 301 height 5
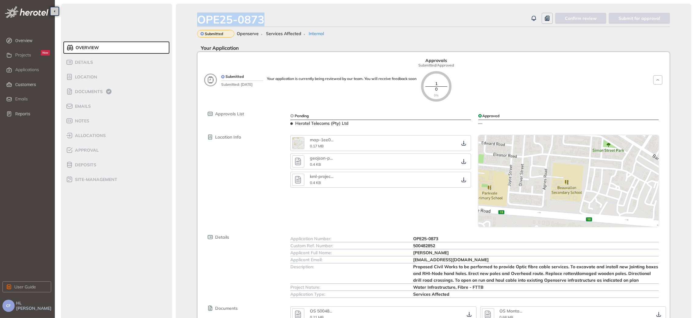
drag, startPoint x: 272, startPoint y: 16, endPoint x: 194, endPoint y: 12, distance: 77.8
click at [194, 12] on div "OPE25-0873 Confirm review Submit for approval Submitted Openserve Services Affe…" at bounding box center [434, 190] width 516 height 373
copy div "OPE25-0873"
click at [413, 243] on div "Custom Ref. Number:" at bounding box center [351, 245] width 123 height 7
drag, startPoint x: 414, startPoint y: 246, endPoint x: 453, endPoint y: 247, distance: 38.7
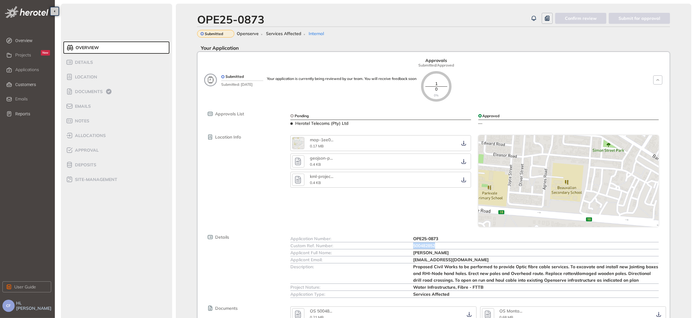
click at [453, 247] on div "500482852" at bounding box center [536, 245] width 246 height 7
copy span "500482852"
click at [339, 206] on div "map-1ee0 ... 0.17 MB geojson-p ... 0.4 KB kml-projec ... 0.4 KB" at bounding box center [381, 180] width 188 height 91
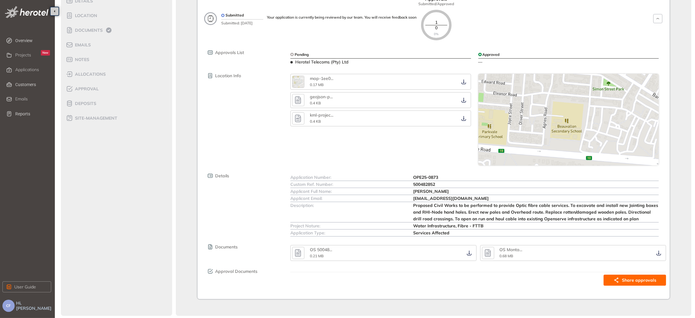
scroll to position [63, 0]
click at [470, 250] on icon "button" at bounding box center [469, 251] width 6 height 5
click at [657, 252] on icon "button" at bounding box center [659, 251] width 6 height 5
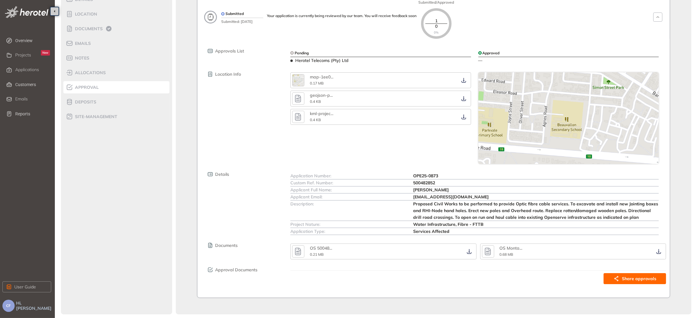
click at [89, 86] on span "Approval" at bounding box center [86, 87] width 26 height 5
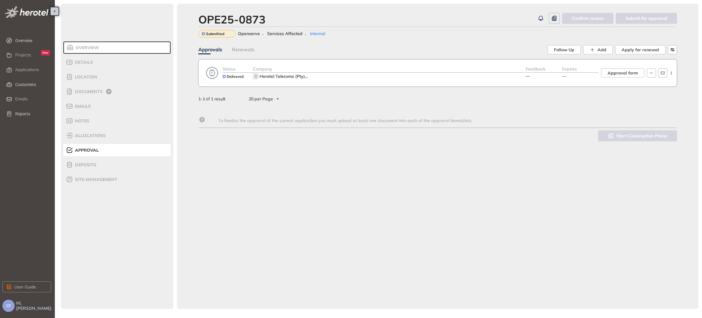
click at [356, 74] on div "Herotel Telecoms (Pty) ..." at bounding box center [389, 76] width 273 height 7
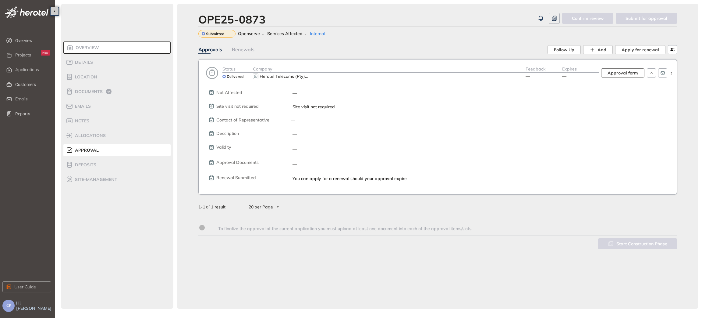
click at [627, 73] on span "Approval form" at bounding box center [623, 72] width 30 height 7
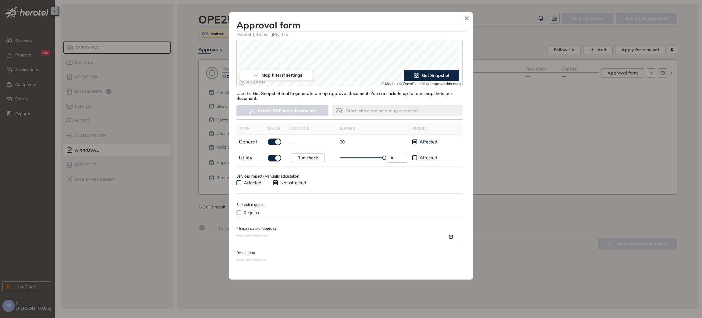
scroll to position [137, 0]
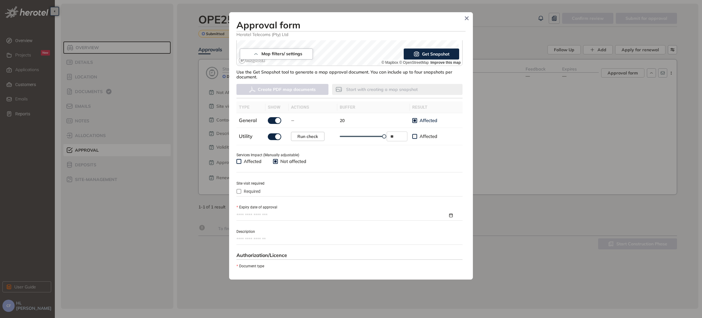
click at [255, 212] on div at bounding box center [349, 215] width 226 height 9
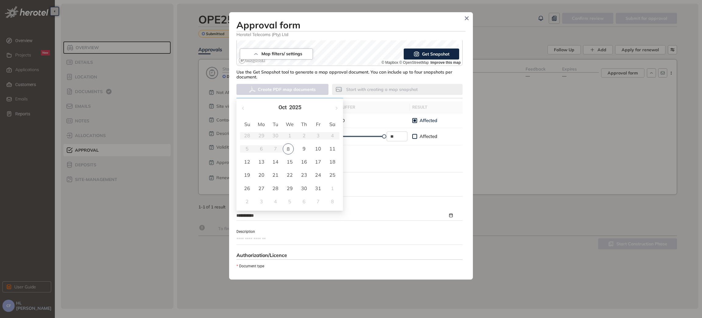
type input "**********"
click at [333, 107] on button "button" at bounding box center [336, 107] width 7 height 12
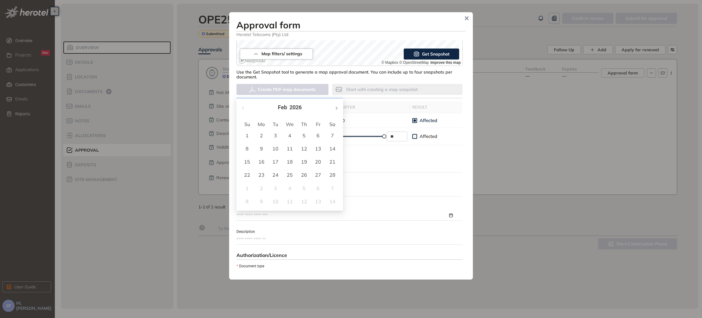
click at [333, 106] on button "button" at bounding box center [336, 107] width 7 height 12
type input "**********"
click at [289, 150] on div "8" at bounding box center [289, 148] width 7 height 7
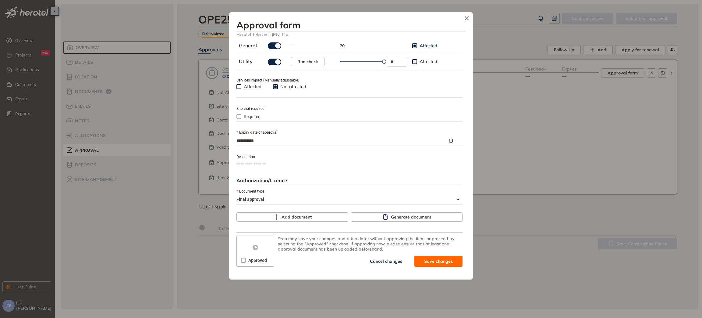
scroll to position [214, 0]
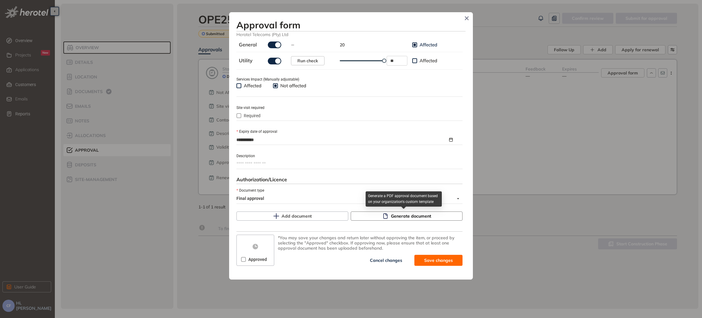
click at [391, 215] on span "Generate document" at bounding box center [411, 215] width 40 height 7
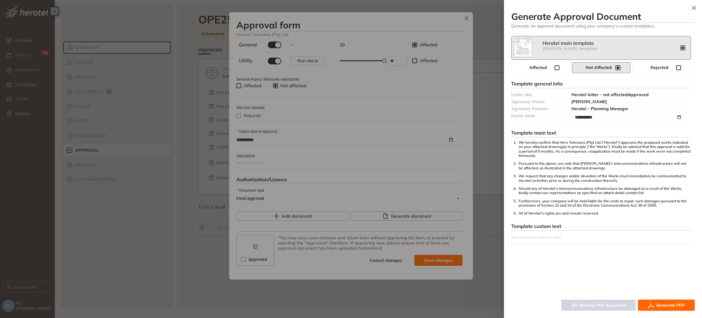
click at [668, 305] on span "Generate PDF" at bounding box center [670, 304] width 29 height 7
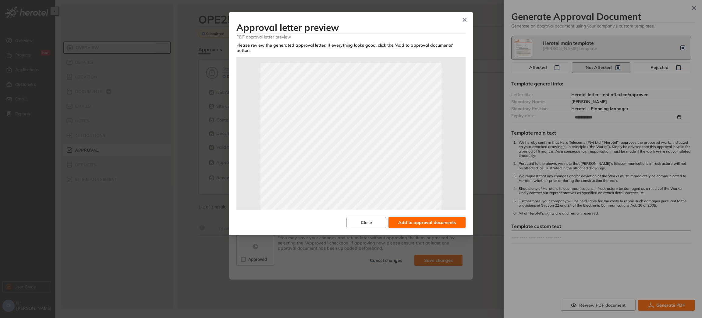
click at [436, 217] on button "Add to approval documents" at bounding box center [427, 222] width 77 height 11
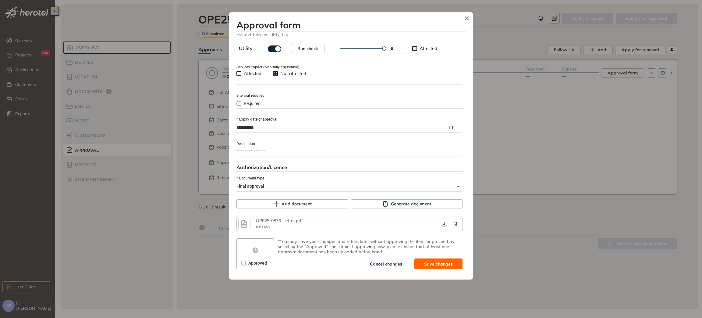
scroll to position [229, 0]
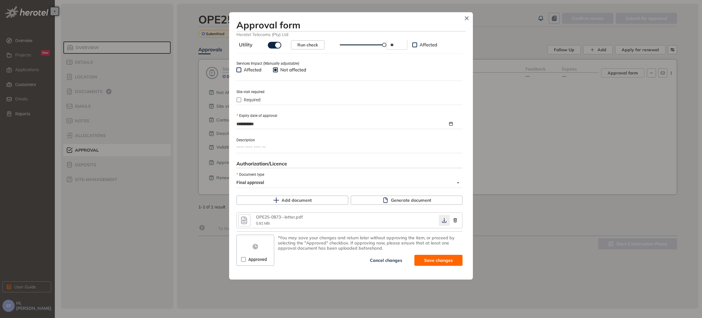
click at [441, 222] on icon "button" at bounding box center [444, 220] width 6 height 5
click at [246, 262] on span "Approved" at bounding box center [257, 259] width 23 height 7
click at [422, 259] on span "Save and approve" at bounding box center [434, 260] width 38 height 7
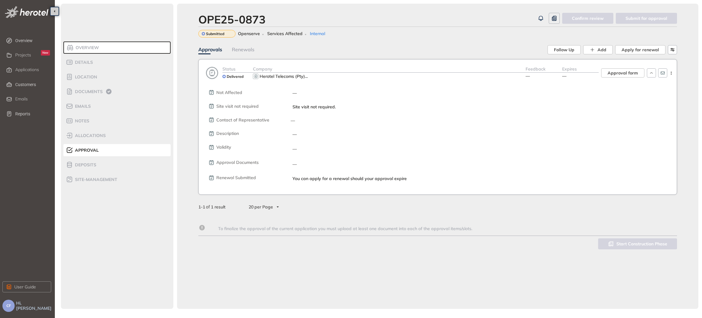
scroll to position [240, 0]
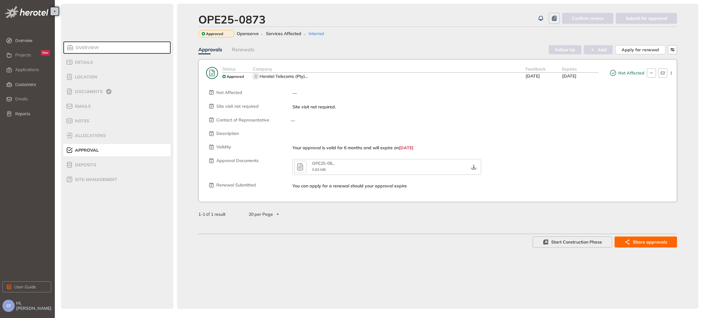
click at [179, 243] on div "OPE25-0873 Confirm review Submit for approval Approved Openserve Services Affec…" at bounding box center [437, 156] width 521 height 305
click at [21, 69] on span "Applications" at bounding box center [27, 69] width 24 height 5
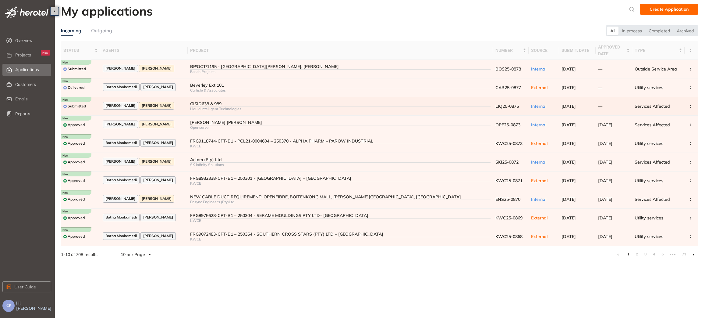
click at [206, 104] on div "GISID638 & 989" at bounding box center [340, 103] width 301 height 5
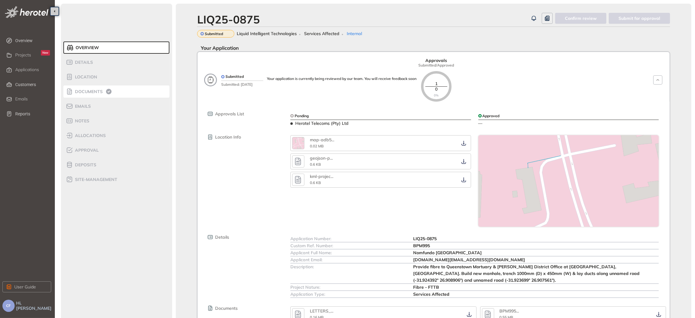
click at [89, 90] on span "Documents" at bounding box center [88, 91] width 30 height 5
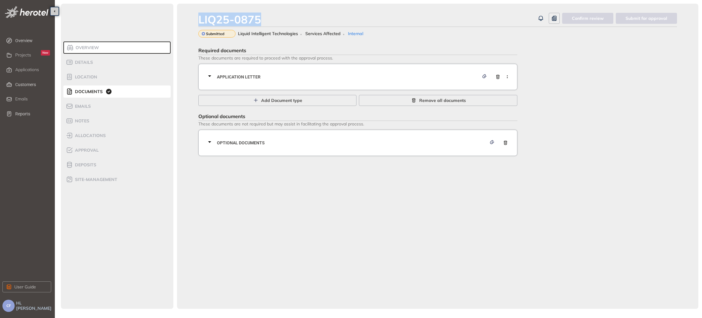
drag, startPoint x: 262, startPoint y: 16, endPoint x: 195, endPoint y: 14, distance: 67.4
click at [195, 14] on div "LIQ25-0875 Confirm review Submit for approval Submitted Liquid Intelligent Tech…" at bounding box center [437, 156] width 521 height 305
copy div "LIQ25-0875"
click at [90, 62] on span "Details" at bounding box center [83, 62] width 20 height 5
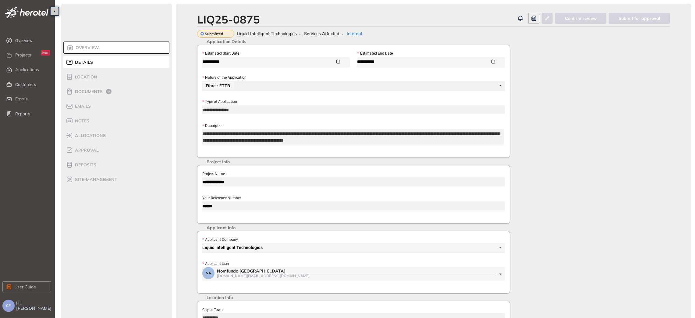
click at [198, 206] on div "**********" at bounding box center [353, 194] width 313 height 59
drag, startPoint x: 92, startPoint y: 91, endPoint x: 95, endPoint y: 91, distance: 3.4
click at [92, 91] on span "Documents" at bounding box center [88, 91] width 30 height 5
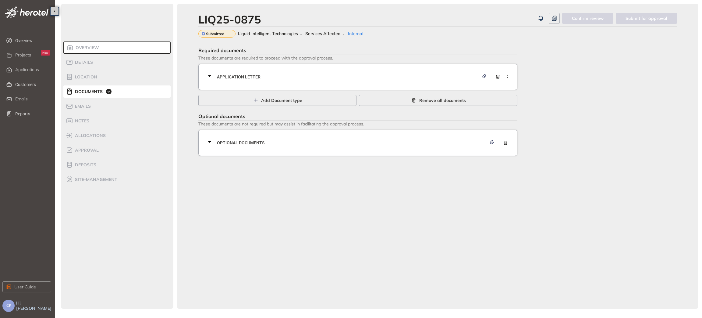
click at [307, 79] on span "Application letter" at bounding box center [348, 76] width 262 height 7
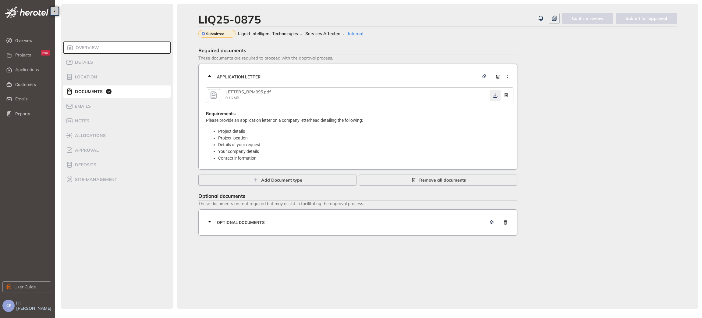
click at [493, 94] on icon "button" at bounding box center [495, 95] width 6 height 5
drag, startPoint x: 355, startPoint y: 219, endPoint x: 428, endPoint y: 210, distance: 72.8
click at [355, 219] on span "Optional documents" at bounding box center [352, 222] width 270 height 7
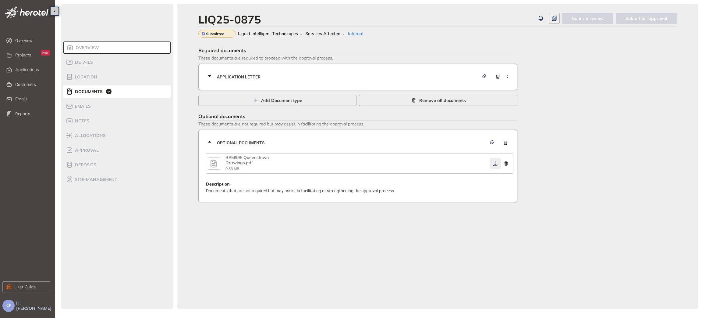
click at [495, 164] on icon "button" at bounding box center [495, 163] width 6 height 5
click at [87, 150] on span "Approval" at bounding box center [86, 149] width 26 height 5
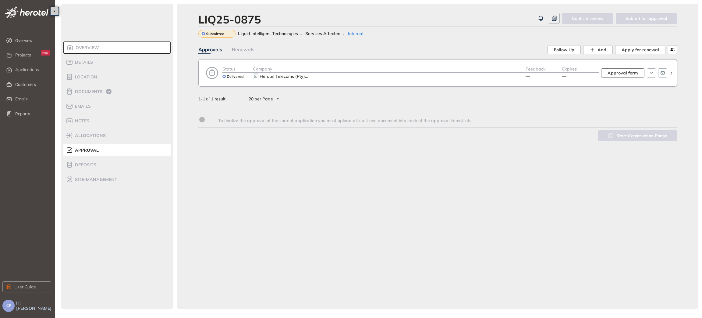
click at [616, 72] on span "Approval form" at bounding box center [623, 72] width 30 height 7
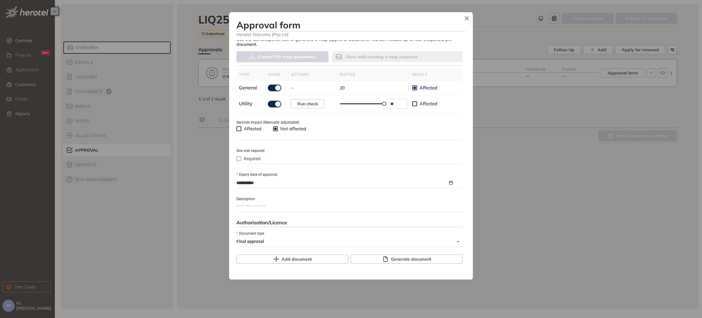
scroll to position [214, 0]
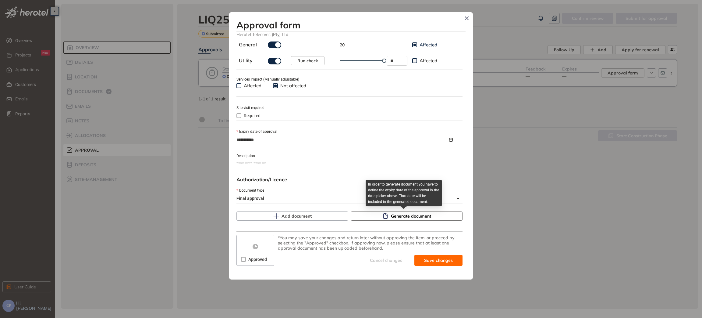
click at [371, 214] on button "Generate document" at bounding box center [407, 215] width 112 height 9
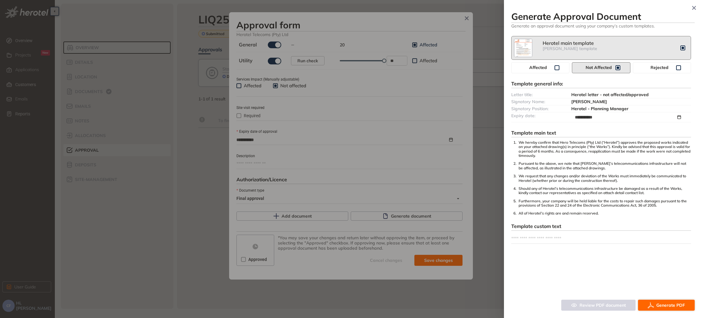
click at [666, 303] on span "Generate PDF" at bounding box center [670, 304] width 29 height 7
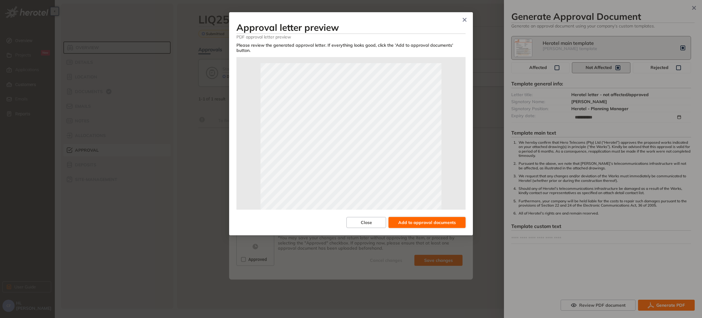
click at [432, 219] on span "Add to approval documents" at bounding box center [427, 222] width 58 height 7
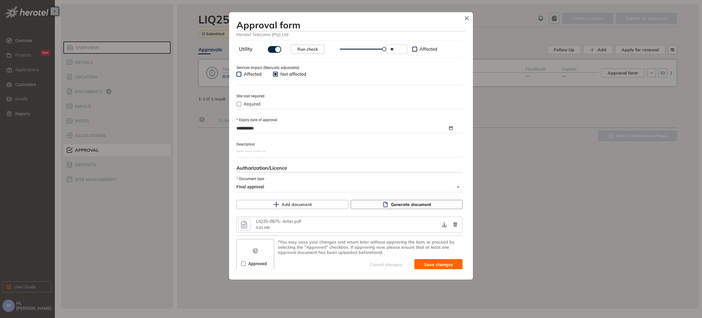
scroll to position [229, 0]
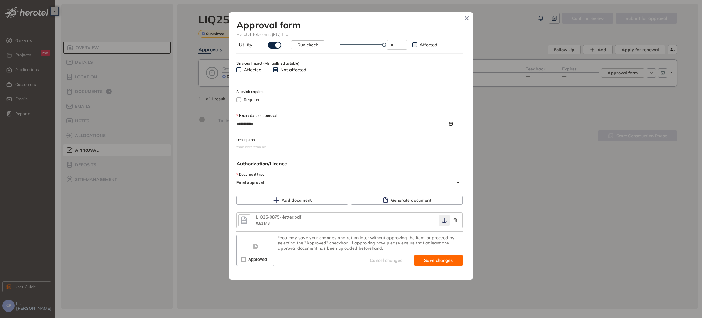
click at [442, 224] on button "button" at bounding box center [444, 220] width 11 height 11
click at [250, 260] on span "Approved" at bounding box center [257, 259] width 23 height 7
click at [442, 223] on icon "button" at bounding box center [444, 220] width 5 height 5
click at [430, 260] on span "Save and approve" at bounding box center [434, 260] width 38 height 7
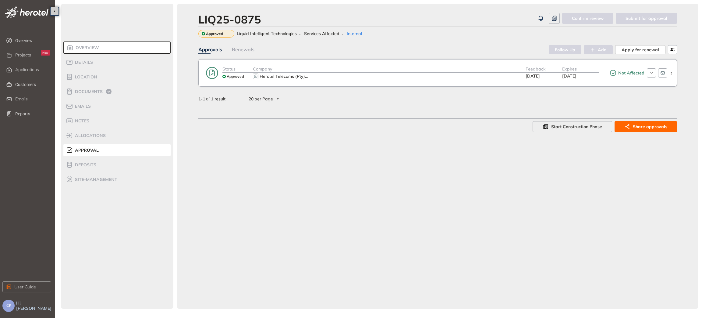
click at [184, 137] on div "LIQ25-0875 Confirm review Submit for approval Approved Liquid Intelligent Techn…" at bounding box center [437, 156] width 521 height 305
click at [36, 66] on div "Applications" at bounding box center [32, 70] width 35 height 10
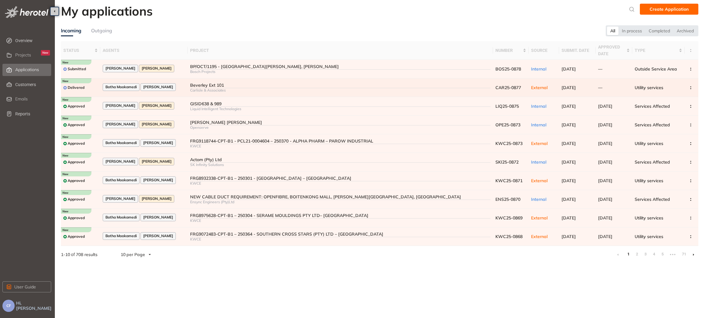
click at [181, 83] on div "Botha Mookamedi [PERSON_NAME]" at bounding box center [144, 87] width 83 height 8
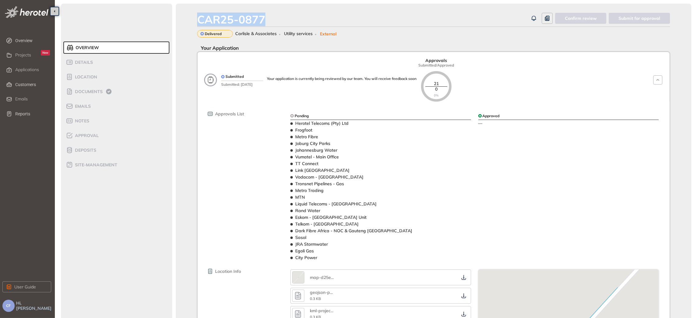
drag, startPoint x: 264, startPoint y: 20, endPoint x: 194, endPoint y: 20, distance: 69.8
click at [194, 20] on div "CAR25-0877 Confirm review Submit for approval Delivered Carlisle & Associates U…" at bounding box center [434, 251] width 516 height 494
copy div "CAR25-0877"
click at [89, 63] on span "Details" at bounding box center [83, 62] width 20 height 5
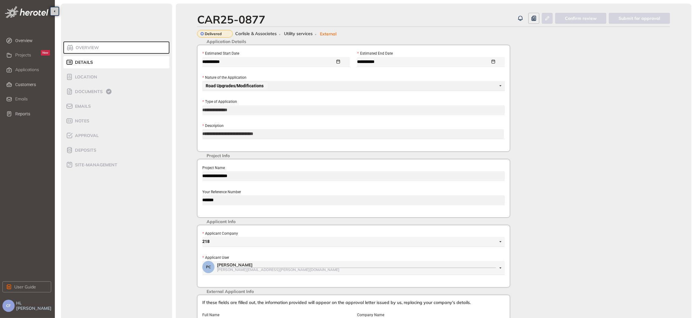
click at [197, 202] on div "**********" at bounding box center [353, 307] width 320 height 524
click at [92, 88] on div "Documents" at bounding box center [92, 91] width 52 height 7
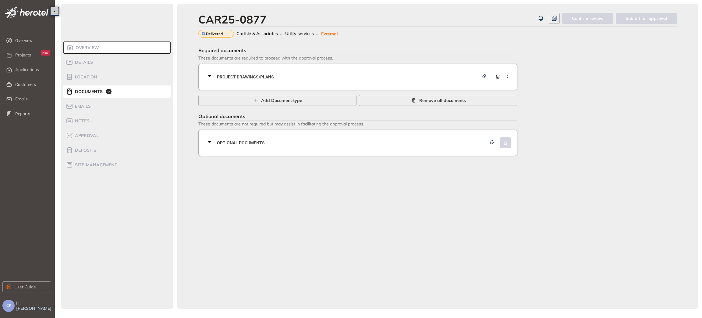
click at [295, 75] on span "Project Drawings/Plans" at bounding box center [348, 76] width 262 height 7
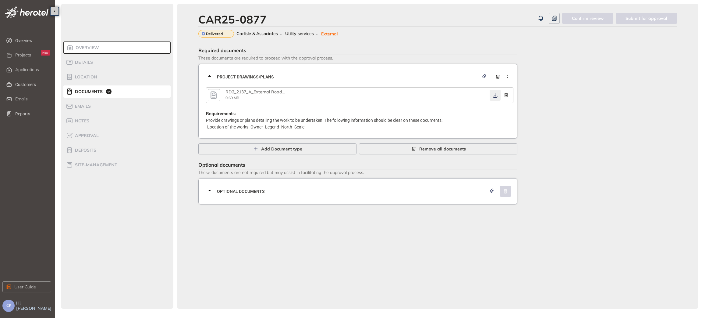
click at [494, 97] on icon "button" at bounding box center [495, 95] width 6 height 5
click at [315, 197] on div "Optional documents" at bounding box center [360, 191] width 308 height 18
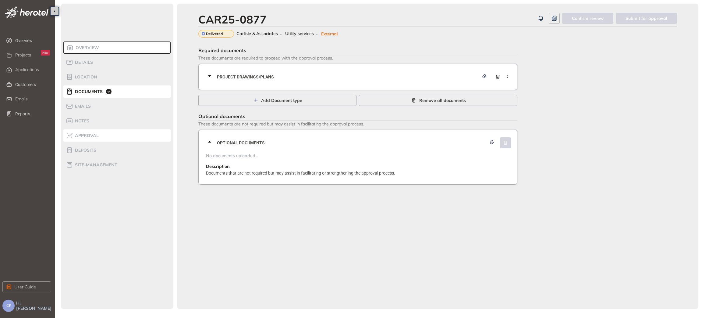
click at [90, 135] on span "Approval" at bounding box center [86, 135] width 26 height 5
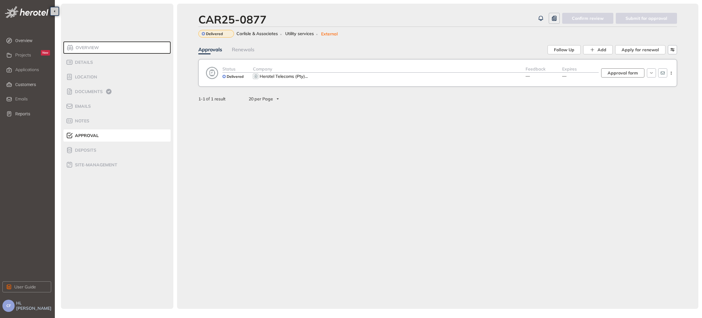
click at [615, 73] on span "Approval form" at bounding box center [623, 72] width 30 height 7
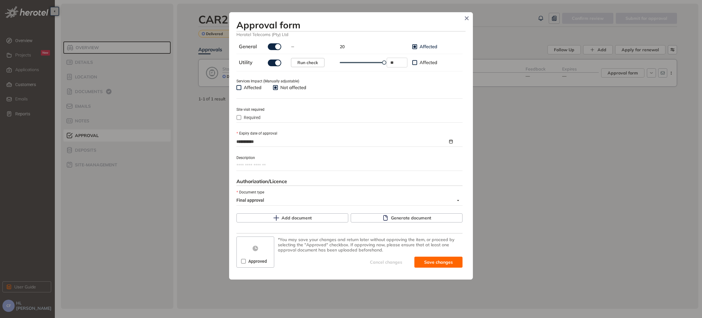
scroll to position [214, 0]
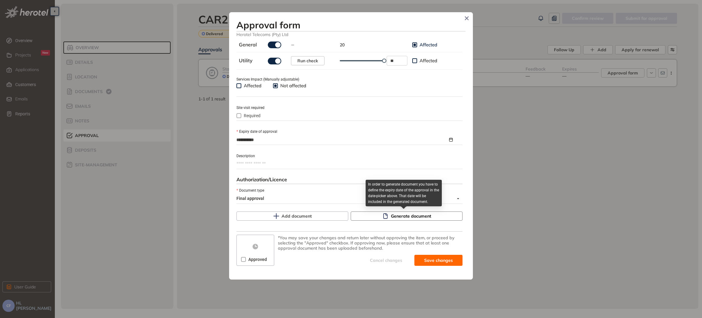
click at [382, 218] on icon "button" at bounding box center [385, 216] width 6 height 6
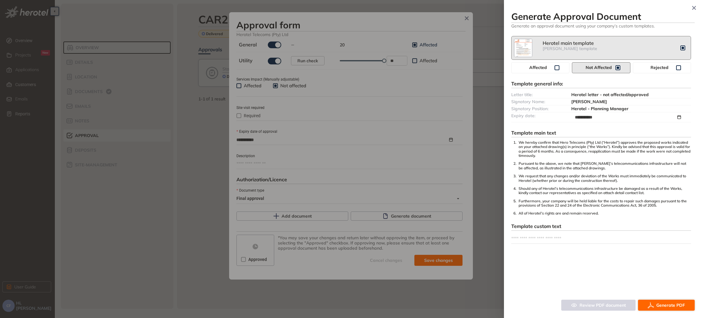
click at [651, 305] on icon "button" at bounding box center [651, 304] width 6 height 7
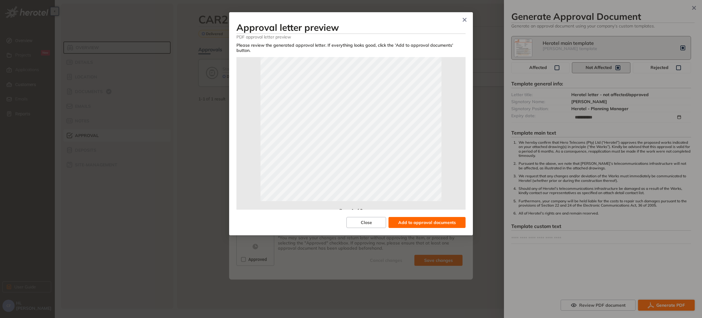
scroll to position [135, 0]
click at [417, 219] on span "Add to approval documents" at bounding box center [427, 222] width 58 height 7
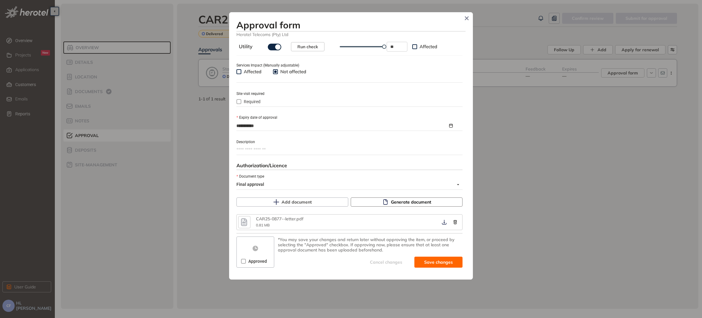
scroll to position [229, 0]
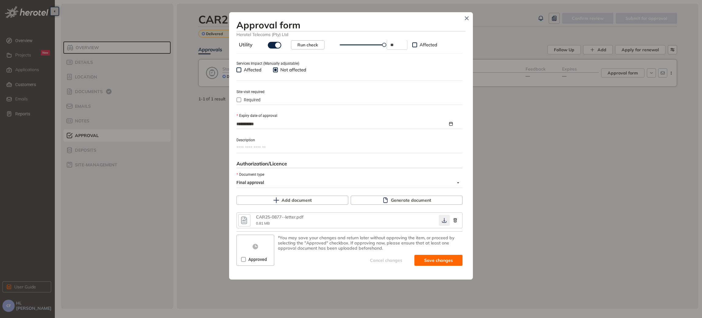
click at [439, 222] on button "button" at bounding box center [444, 220] width 11 height 11
click at [441, 221] on icon "button" at bounding box center [444, 220] width 6 height 5
click at [241, 262] on label "Approved" at bounding box center [255, 259] width 28 height 7
click at [406, 264] on icon "submit" at bounding box center [409, 259] width 6 height 7
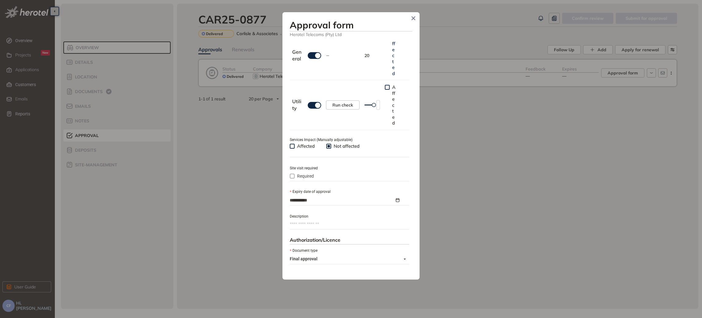
type textarea "**********"
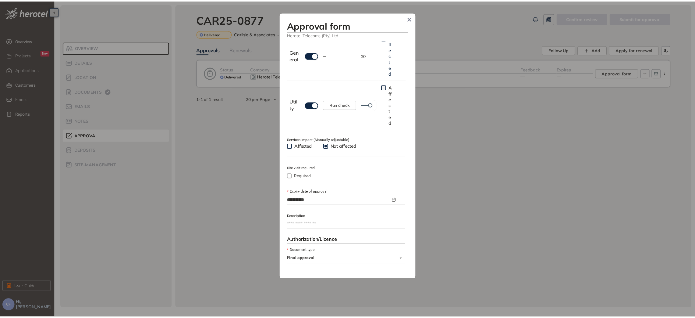
scroll to position [240, 0]
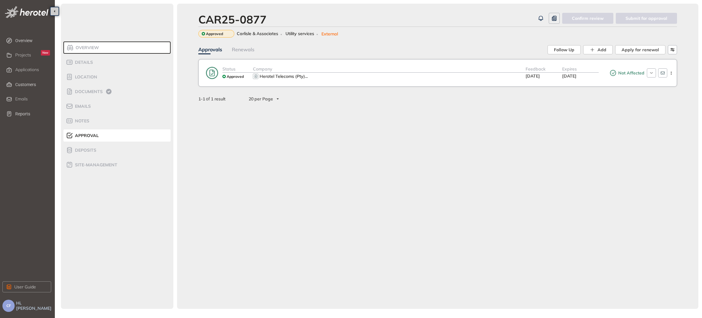
click at [199, 143] on div "CAR25-0877 Confirm review Submit for approval Approved Carlisle & Associates Ut…" at bounding box center [437, 156] width 521 height 305
click at [23, 71] on span "Applications" at bounding box center [27, 69] width 24 height 5
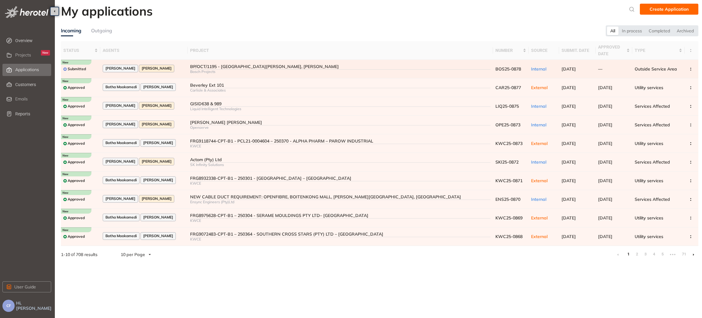
click at [184, 66] on div "[PERSON_NAME] [PERSON_NAME]" at bounding box center [144, 69] width 83 height 8
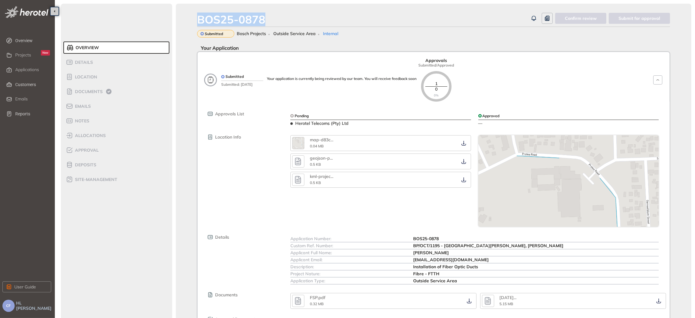
drag, startPoint x: 267, startPoint y: 20, endPoint x: 195, endPoint y: 16, distance: 72.0
click at [195, 16] on div "BOS25-0878 Confirm review Submit for approval Submitted Bosch Projects Outside …" at bounding box center [434, 184] width 516 height 360
drag, startPoint x: 412, startPoint y: 247, endPoint x: 516, endPoint y: 245, distance: 103.9
click at [516, 245] on div "Custom Ref. Number: BP/OCT/1195 - [GEOGRAPHIC_DATA][PERSON_NAME], [GEOGRAPHIC_D…" at bounding box center [474, 245] width 368 height 7
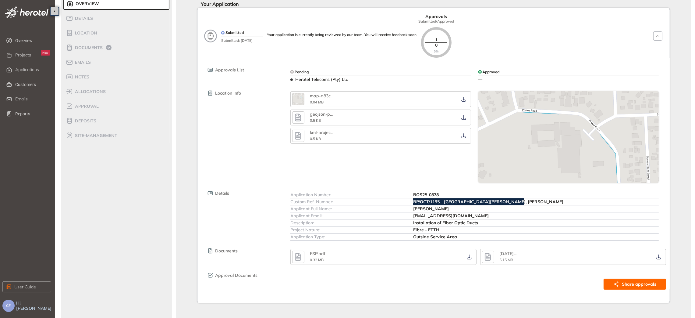
scroll to position [50, 0]
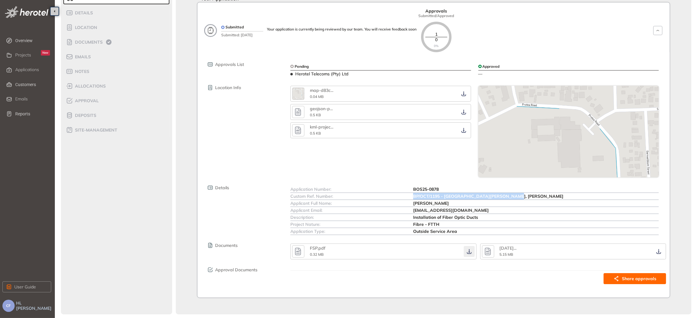
click at [470, 250] on icon "button" at bounding box center [469, 251] width 6 height 5
click at [657, 252] on icon "button" at bounding box center [659, 251] width 6 height 5
click at [178, 231] on div "BOS25-0878 Confirm review Submit for approval Submitted Bosch Projects Outside …" at bounding box center [434, 134] width 516 height 360
click at [95, 94] on li "Approval" at bounding box center [116, 100] width 106 height 12
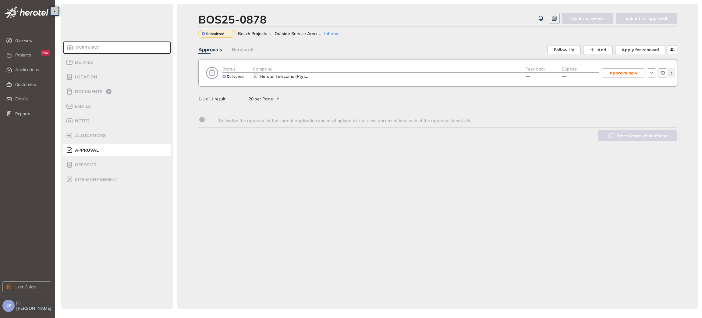
click at [672, 72] on icon "button" at bounding box center [671, 73] width 6 height 3
click at [641, 100] on span "View approval form" at bounding box center [648, 98] width 41 height 5
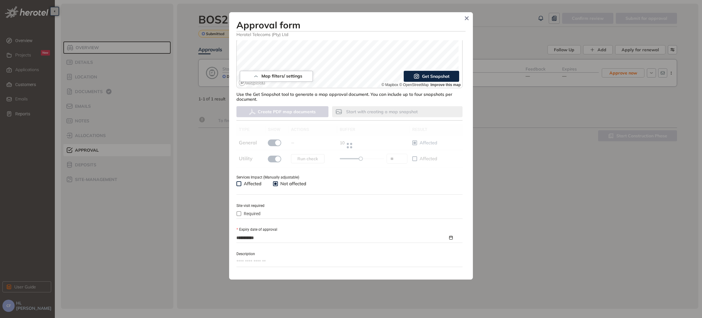
scroll to position [137, 0]
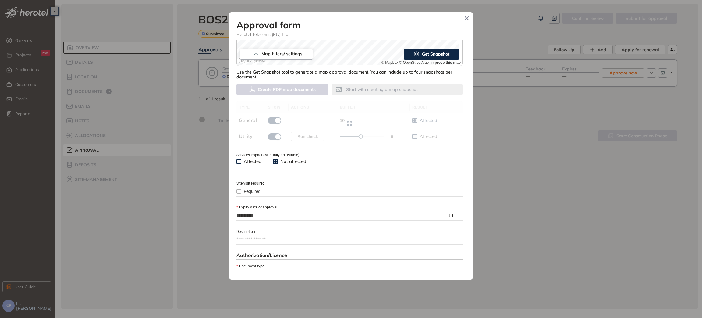
type input "**"
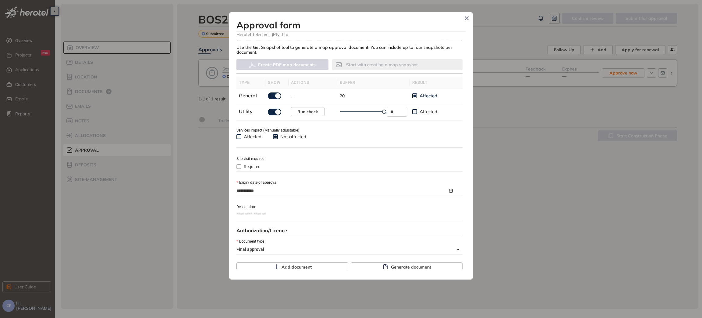
scroll to position [214, 0]
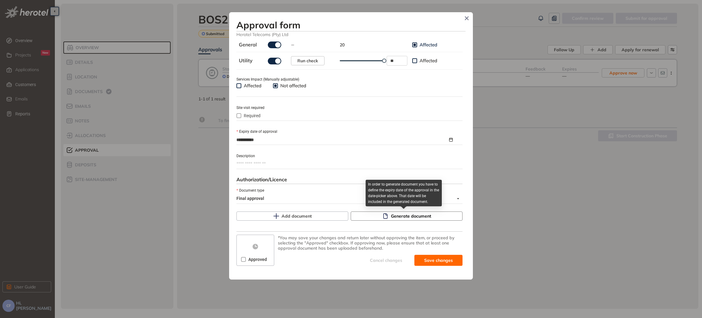
click at [392, 218] on span "Generate document" at bounding box center [411, 215] width 40 height 7
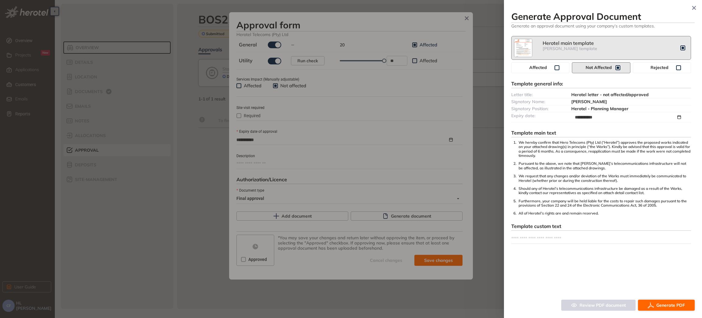
click at [665, 310] on button "Generate PDF" at bounding box center [666, 304] width 57 height 11
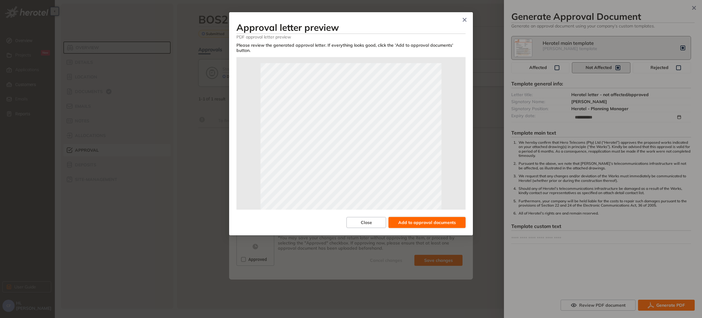
click at [420, 219] on span "Add to approval documents" at bounding box center [427, 222] width 58 height 7
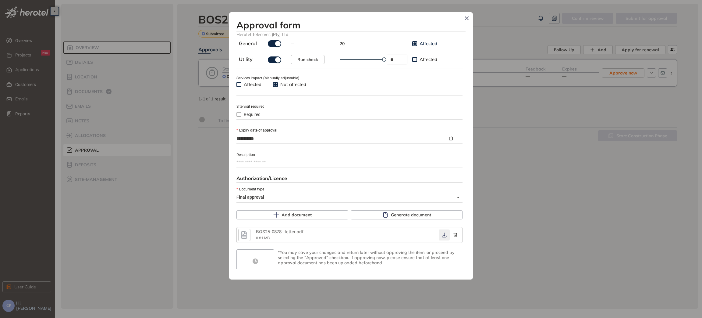
click at [441, 237] on icon "button" at bounding box center [444, 234] width 6 height 5
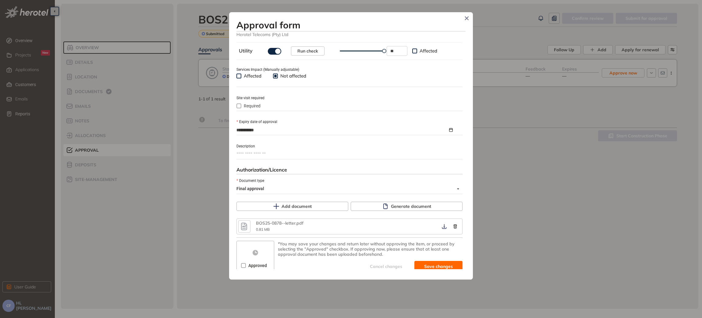
scroll to position [229, 0]
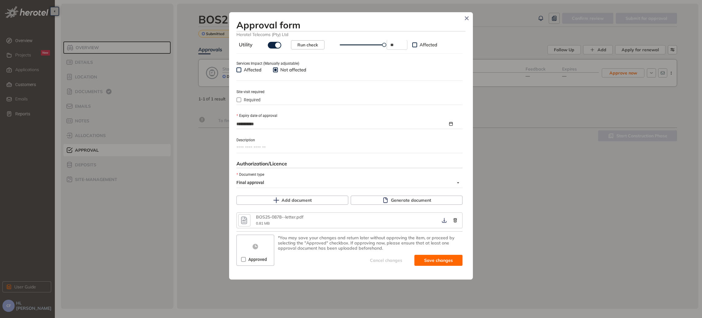
click at [246, 259] on span "Approved" at bounding box center [257, 259] width 23 height 7
click at [422, 257] on span "Save and approve" at bounding box center [434, 260] width 38 height 7
type textarea "**********"
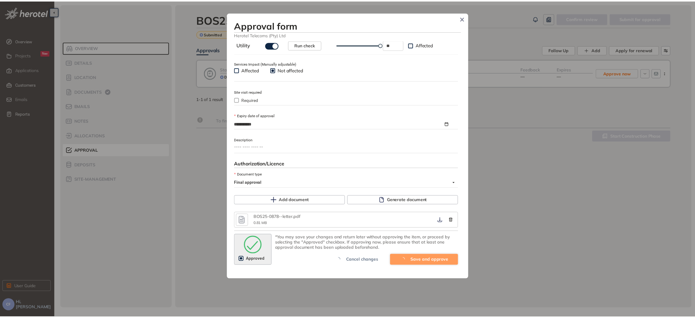
scroll to position [240, 0]
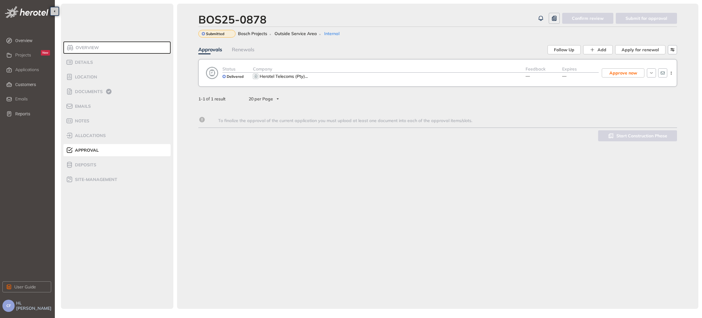
click at [209, 214] on div "BOS25-0878 Confirm review Submit for approval Submitted Bosch Projects Outside …" at bounding box center [437, 156] width 521 height 305
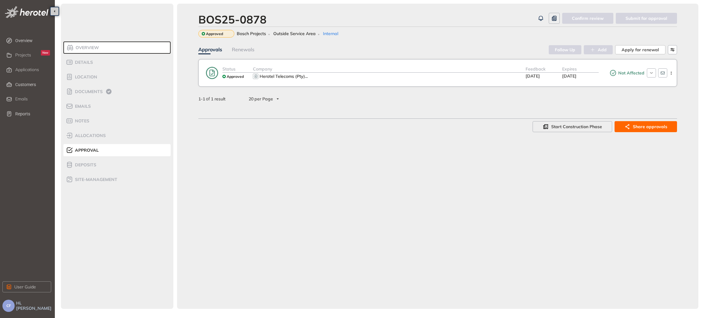
click at [207, 131] on div "Start Construction Phase Share approvals" at bounding box center [437, 126] width 479 height 11
click at [24, 71] on span "Applications" at bounding box center [27, 69] width 24 height 5
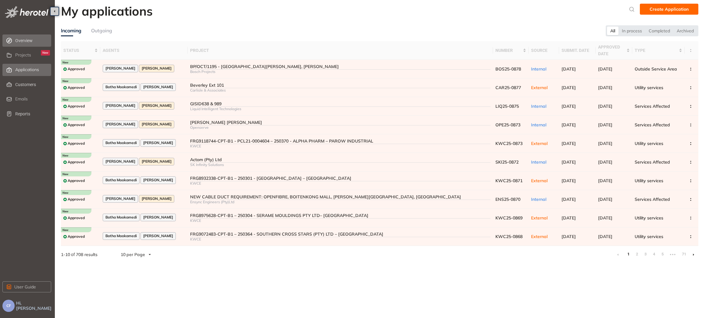
click at [18, 42] on span "Overview" at bounding box center [32, 40] width 35 height 12
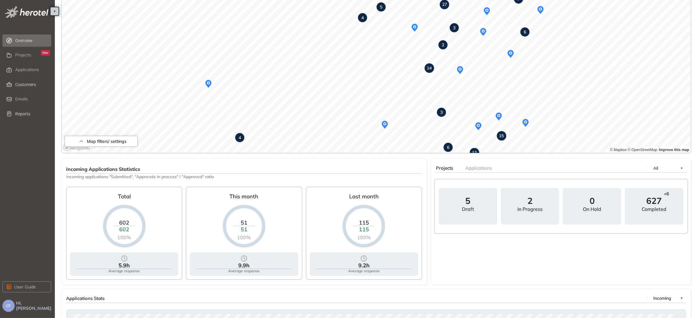
scroll to position [76, 0]
